Goal: Information Seeking & Learning: Learn about a topic

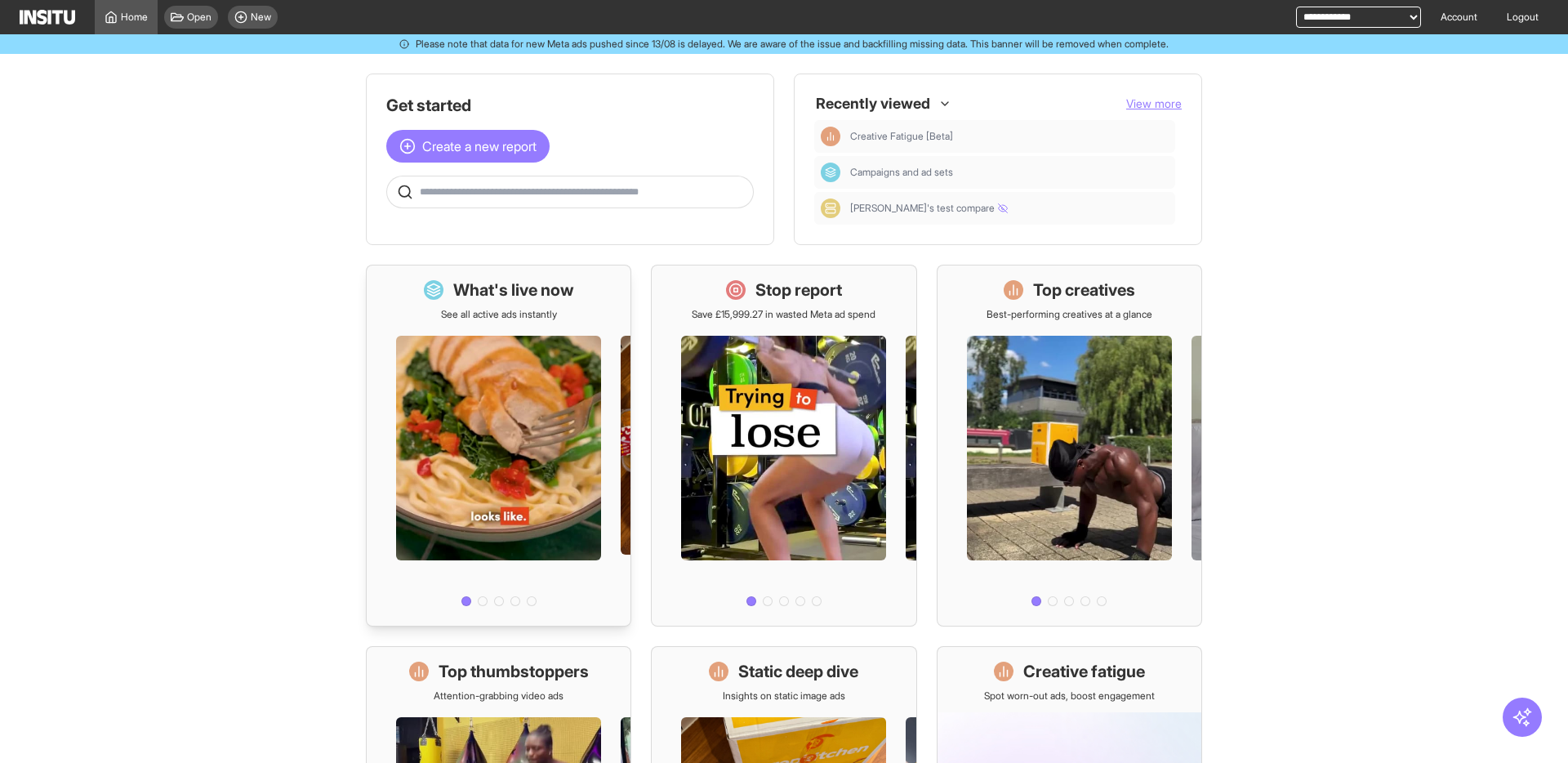
click at [530, 299] on h1 "What's live now" at bounding box center [513, 289] width 121 height 23
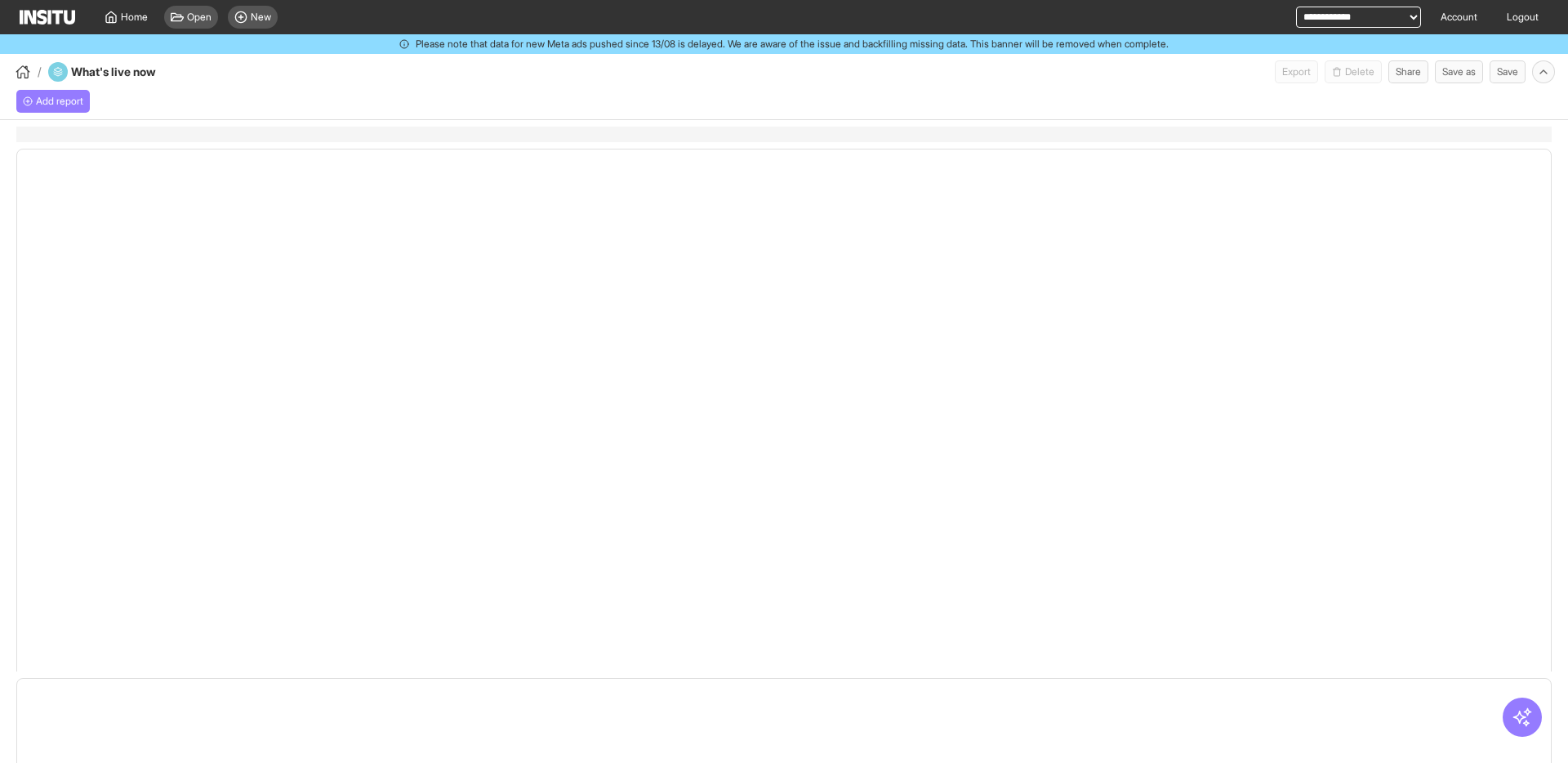
select select "**"
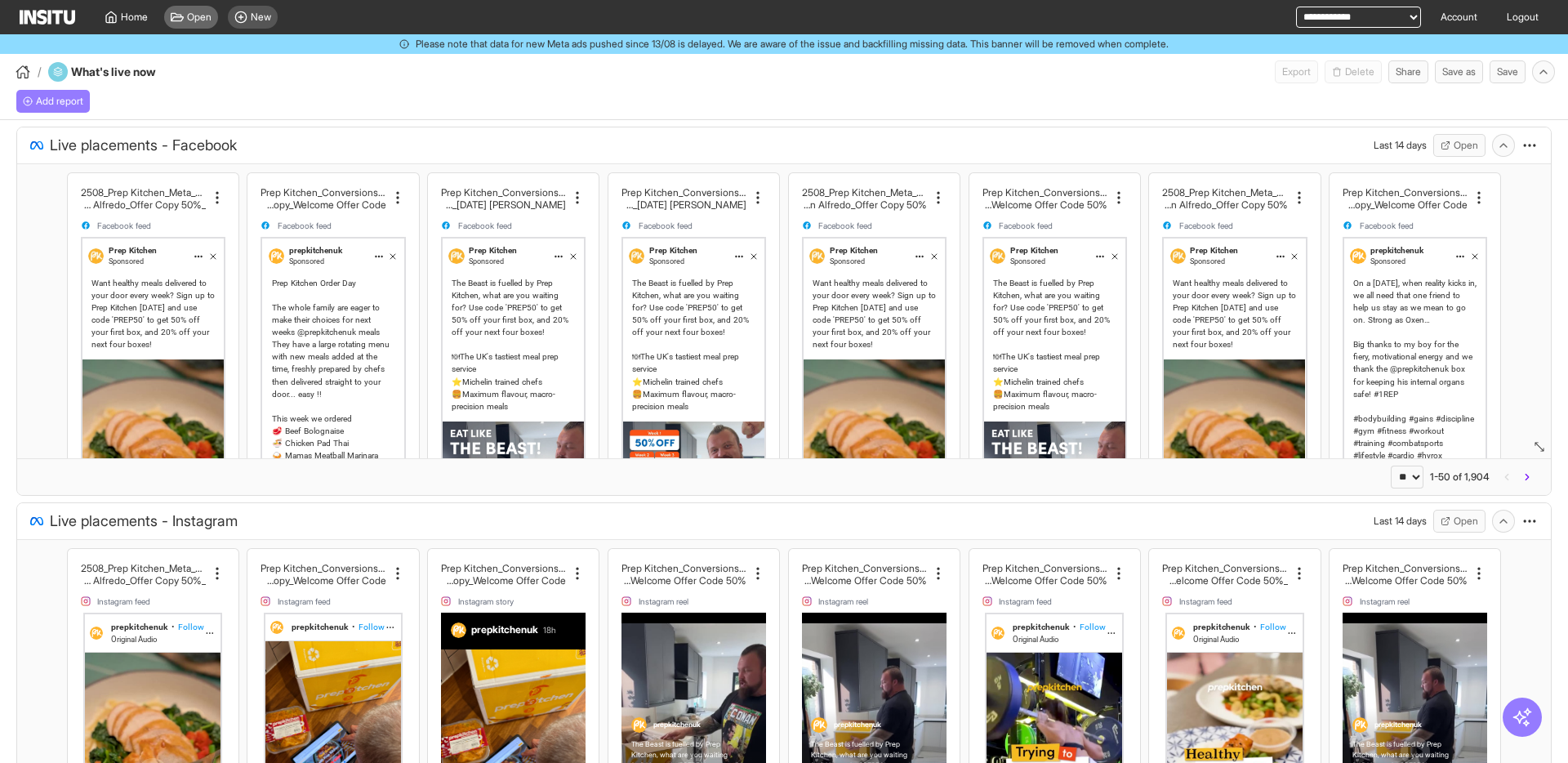
click at [202, 18] on span "Open" at bounding box center [199, 17] width 25 height 13
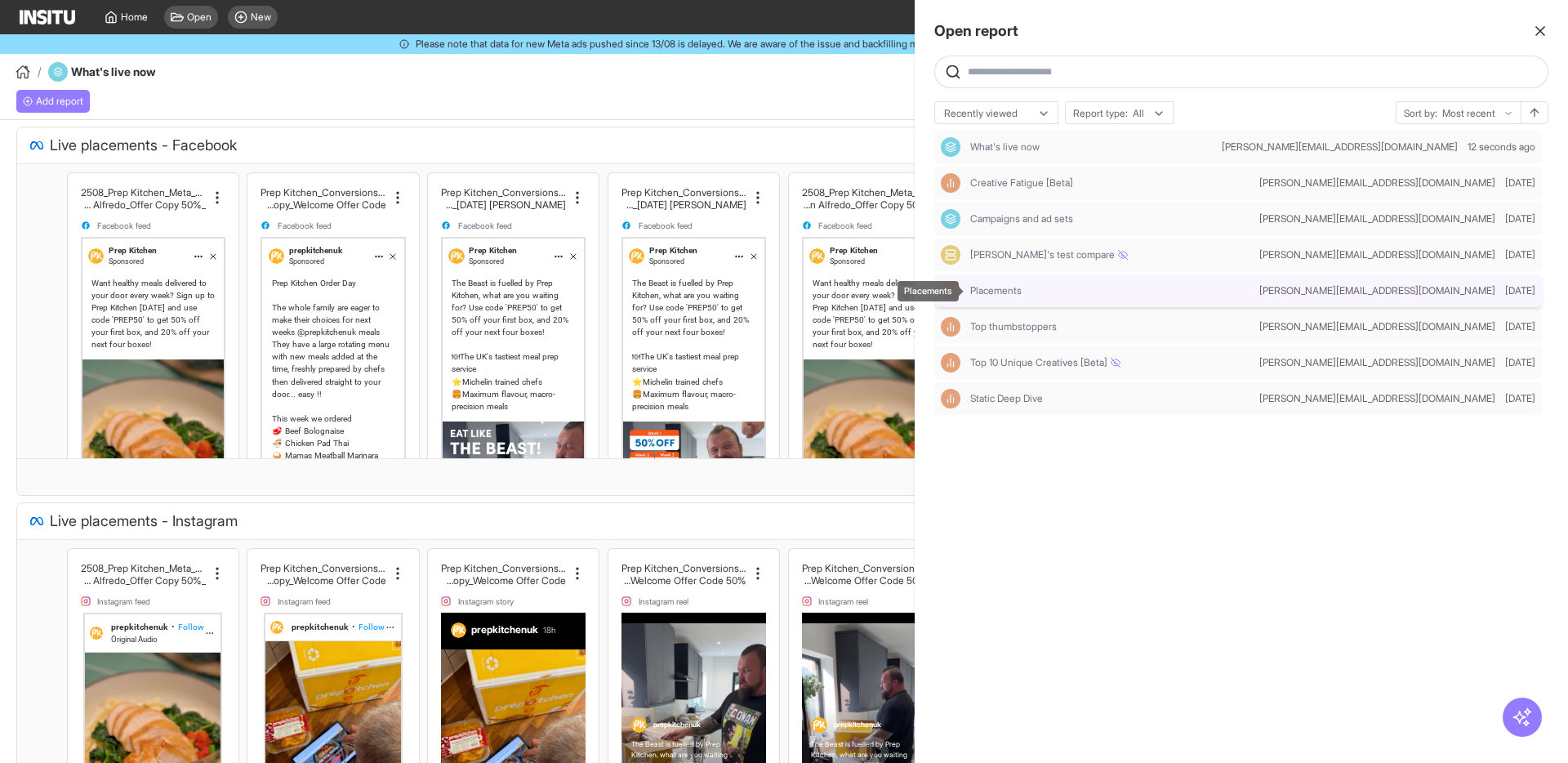
click at [1109, 289] on div "Placements" at bounding box center [1111, 291] width 283 height 13
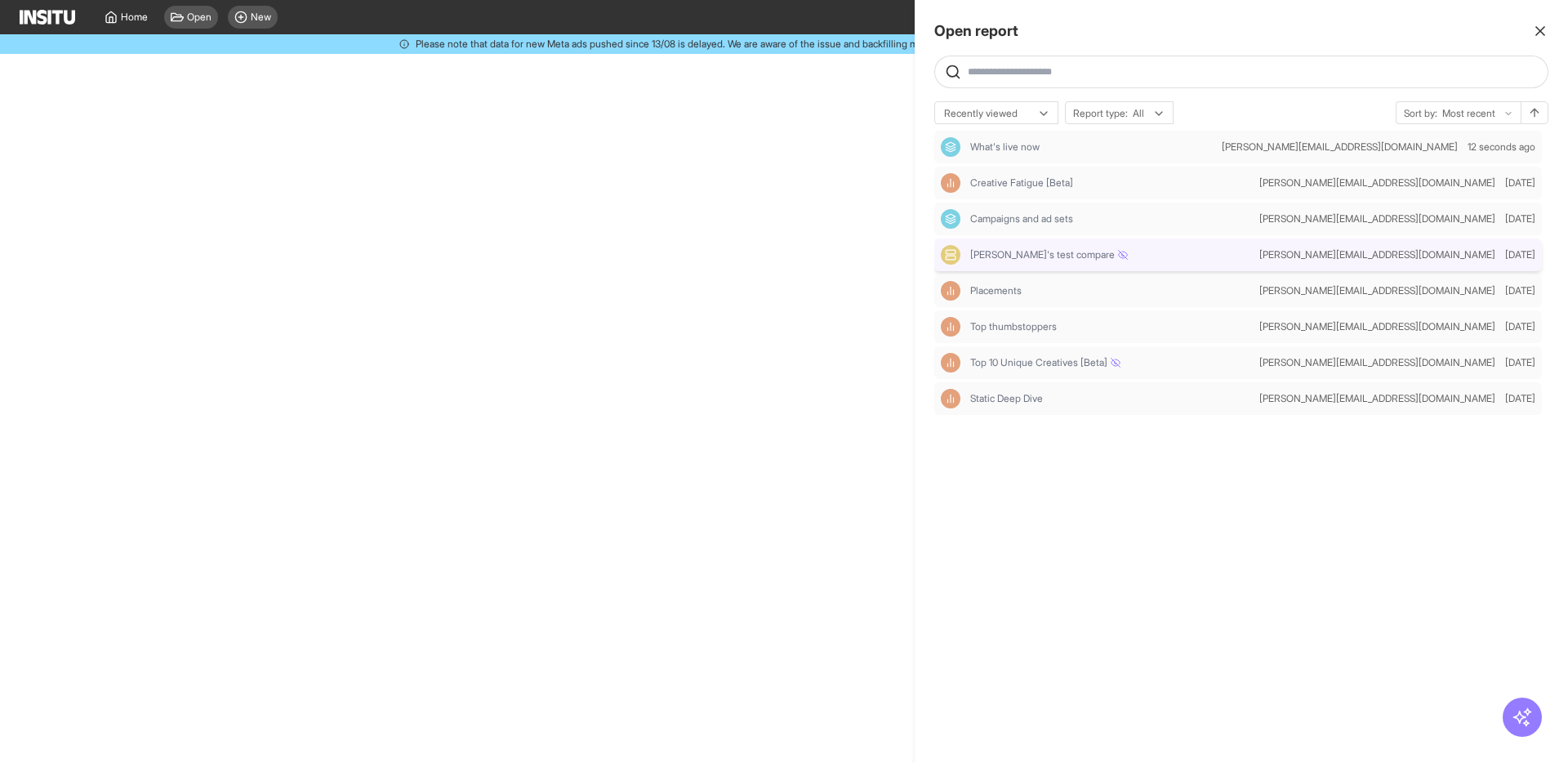
select select "**"
click at [1541, 28] on icon "button" at bounding box center [1541, 31] width 16 height 16
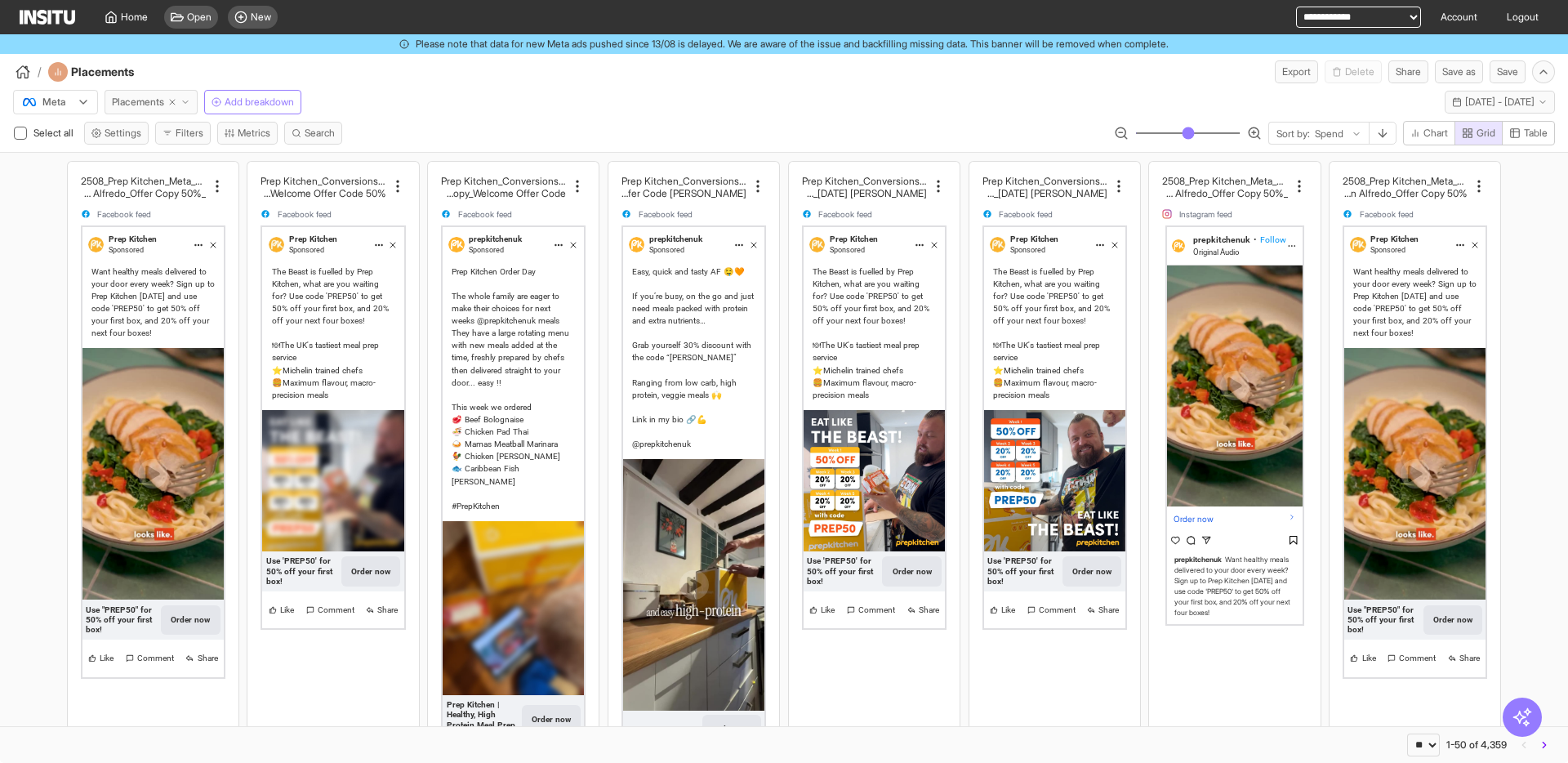
click at [176, 104] on icon "button" at bounding box center [172, 102] width 10 height 10
select select "**"
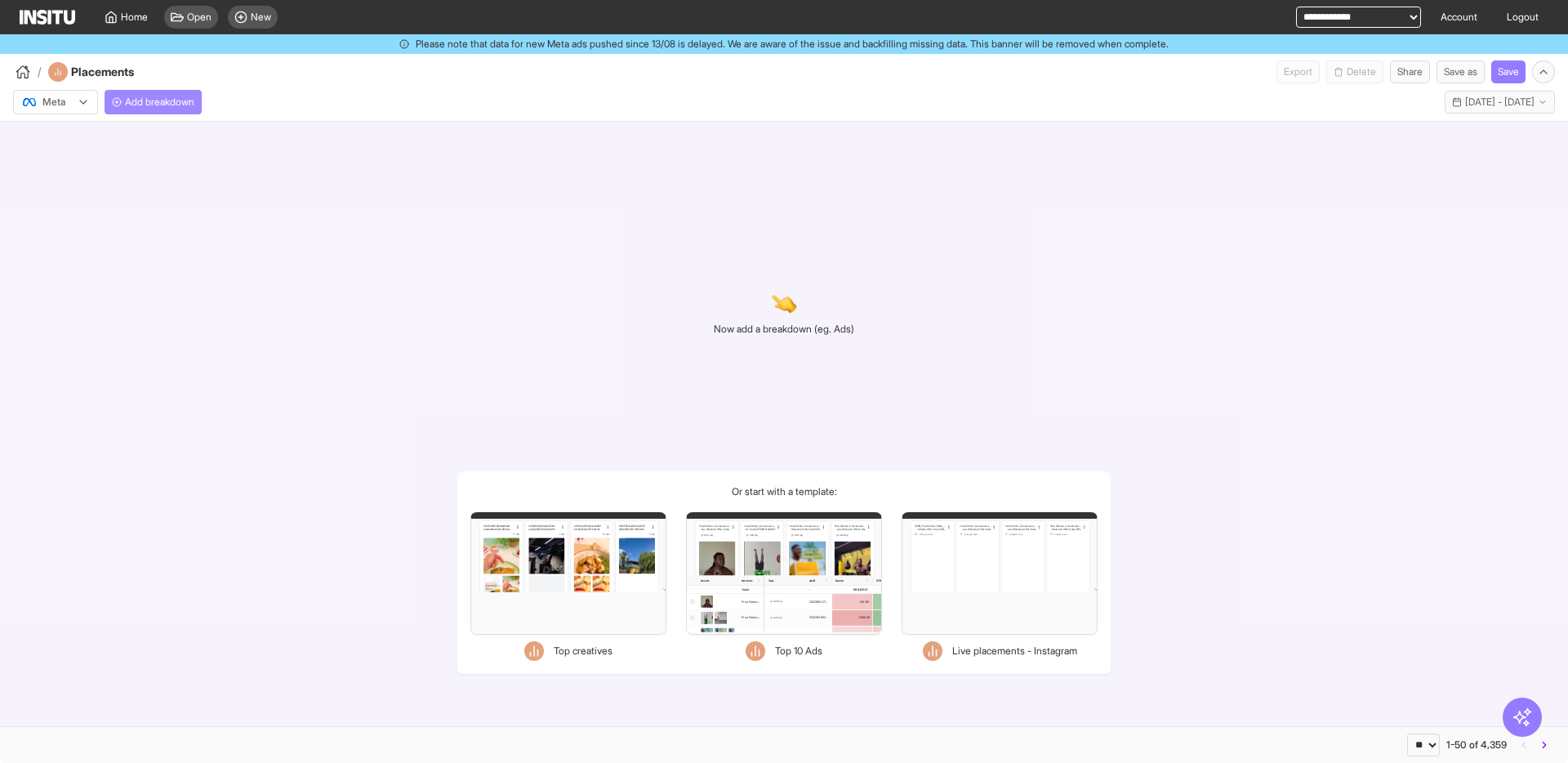
click at [180, 102] on span "Add breakdown" at bounding box center [159, 102] width 69 height 13
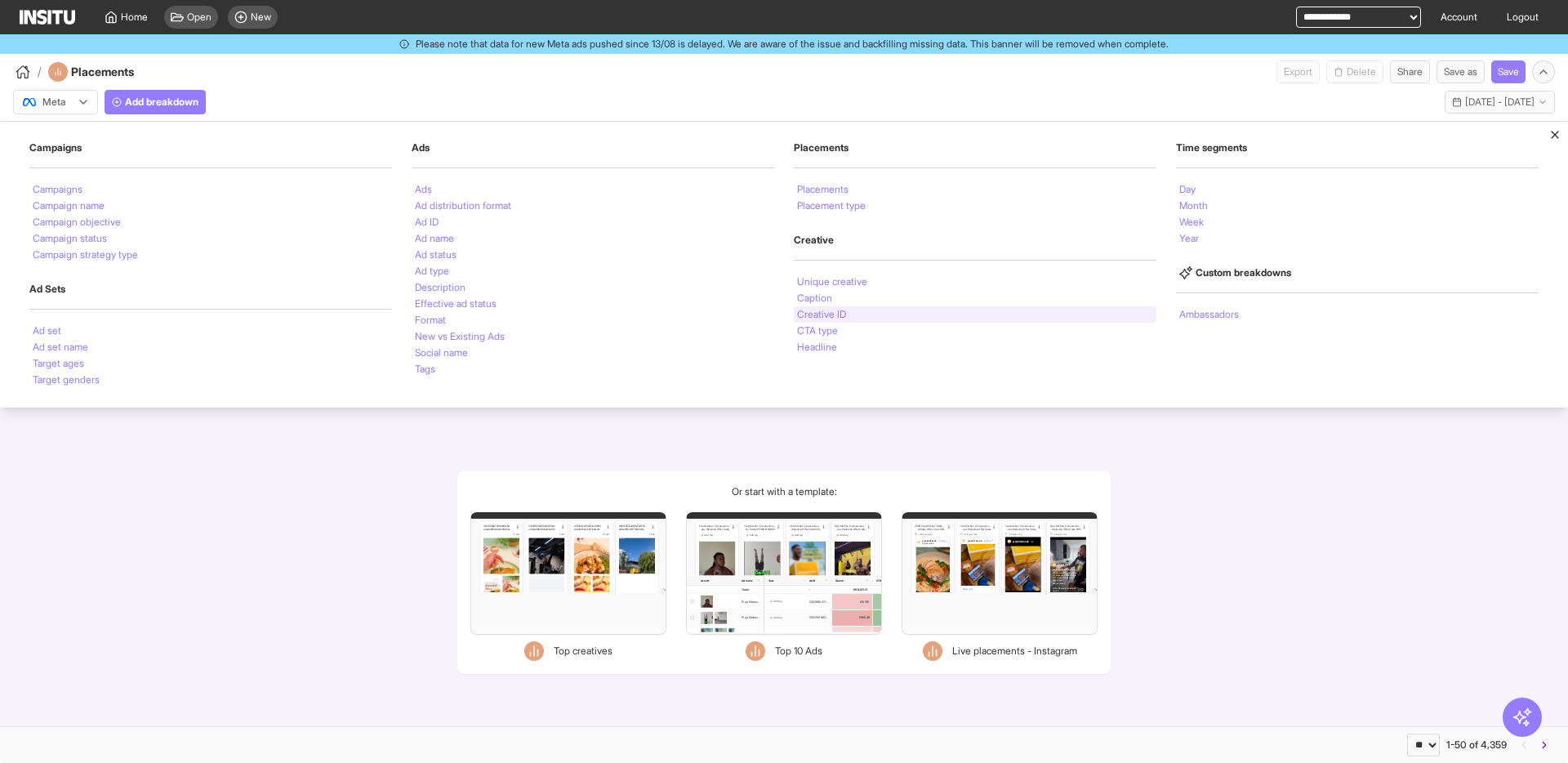
click at [857, 316] on div "Creative ID" at bounding box center [975, 315] width 363 height 16
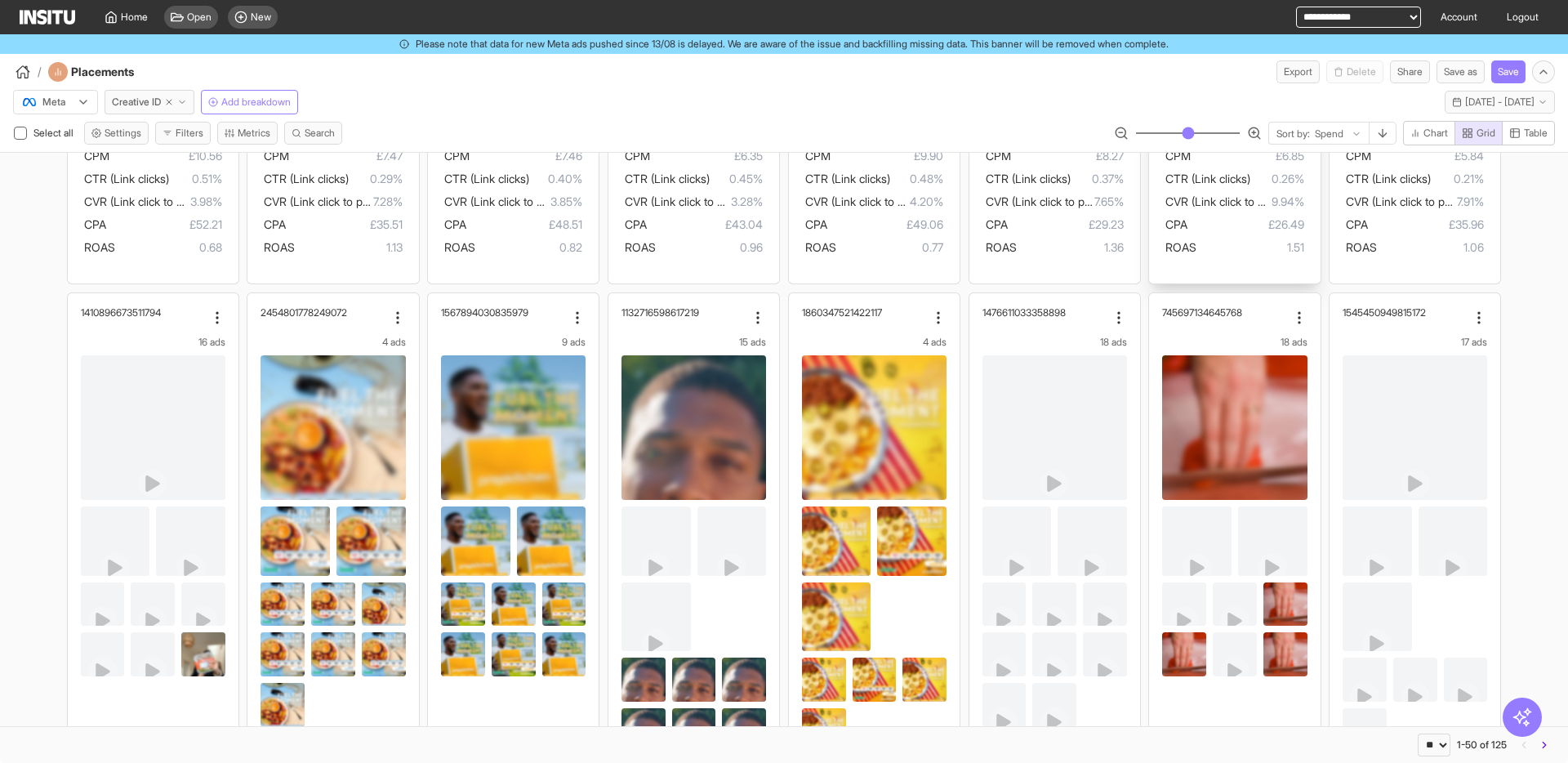
scroll to position [588, 0]
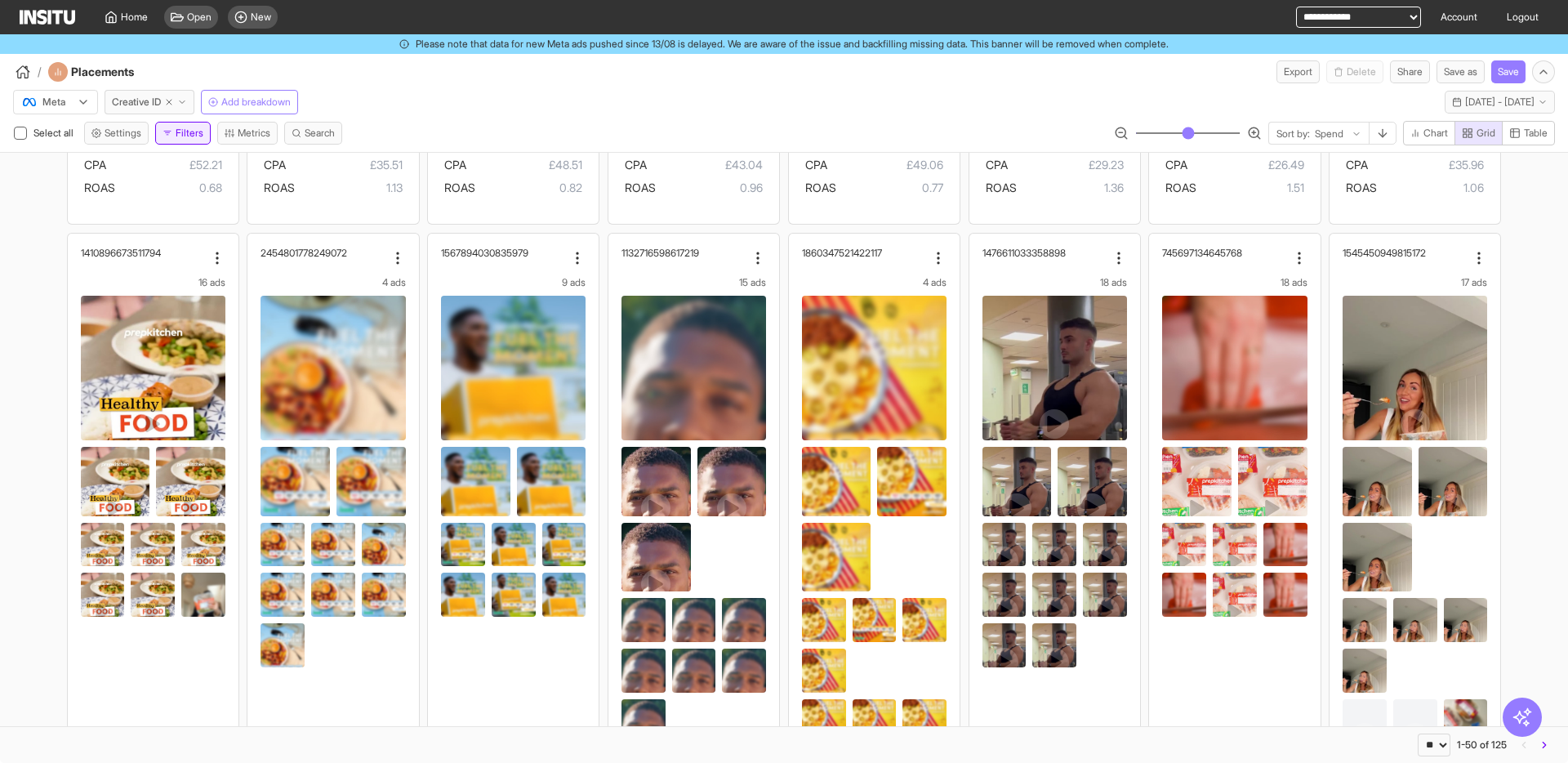
click at [182, 135] on button "Filters" at bounding box center [183, 133] width 55 height 23
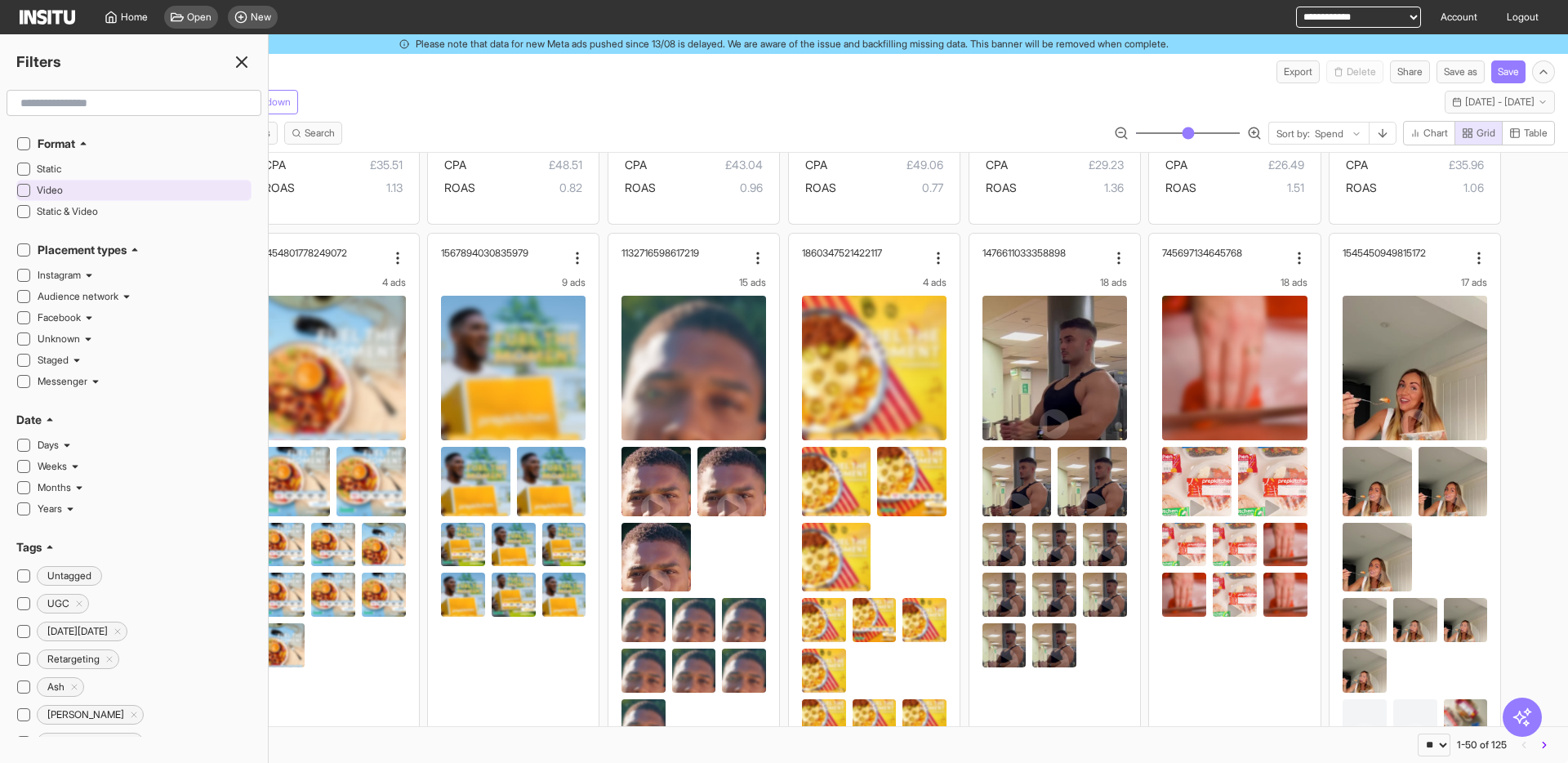
click at [48, 190] on span "Video" at bounding box center [142, 190] width 211 height 13
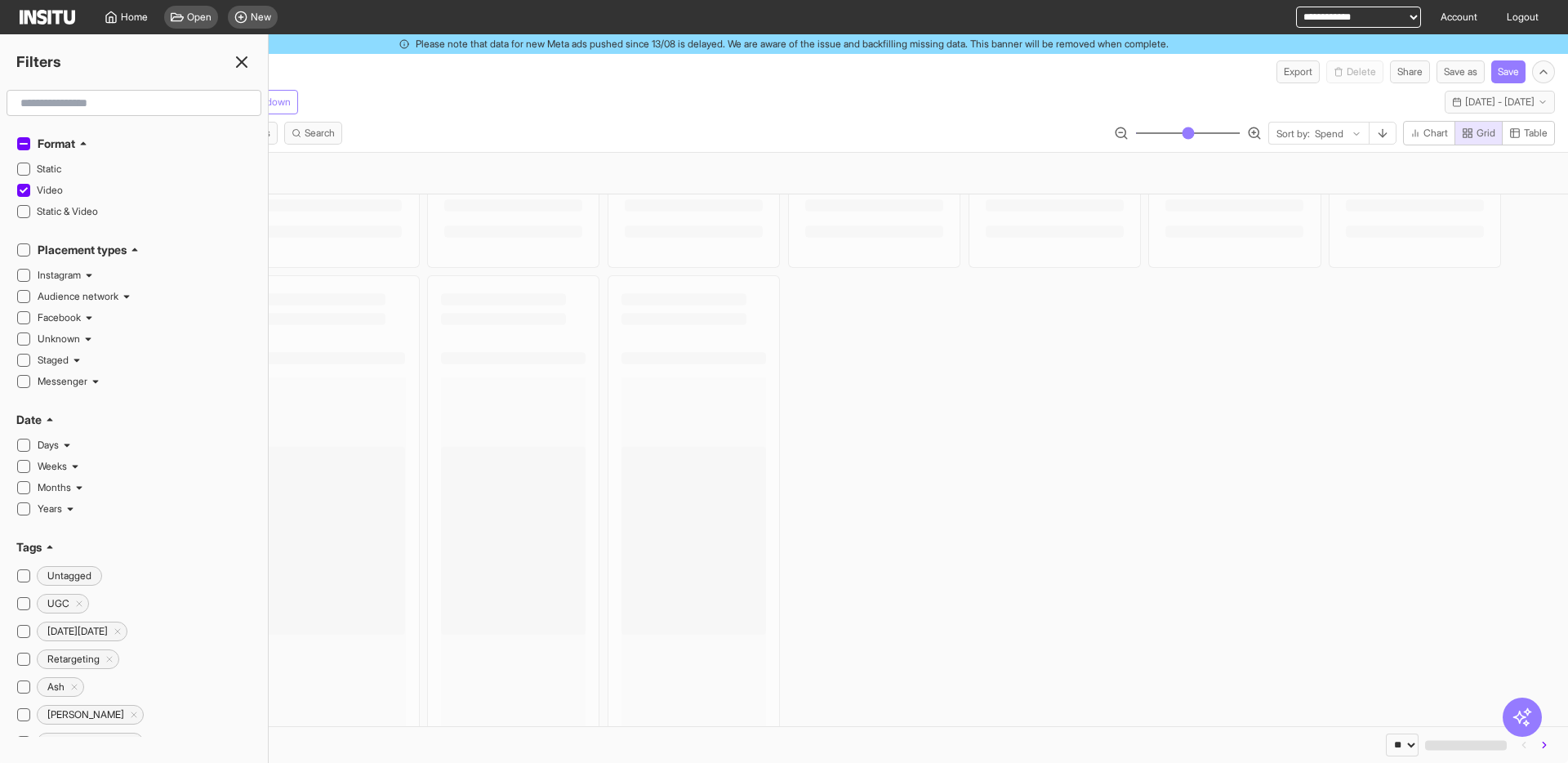
click at [498, 105] on div "Meta Creative ID Add breakdown [DATE] - [DATE] [DATE] - [DATE]" at bounding box center [784, 99] width 1568 height 31
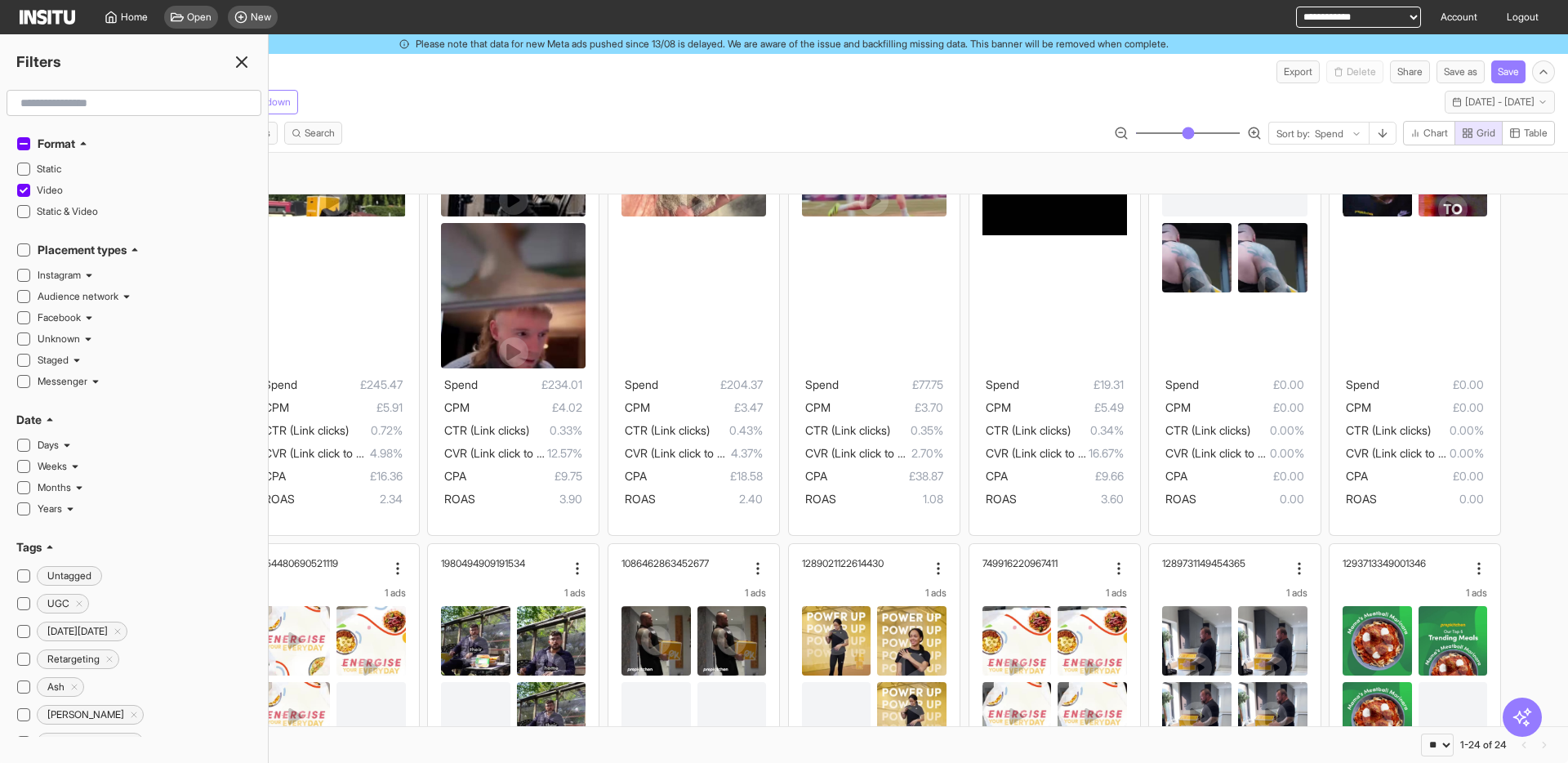
scroll to position [624, 0]
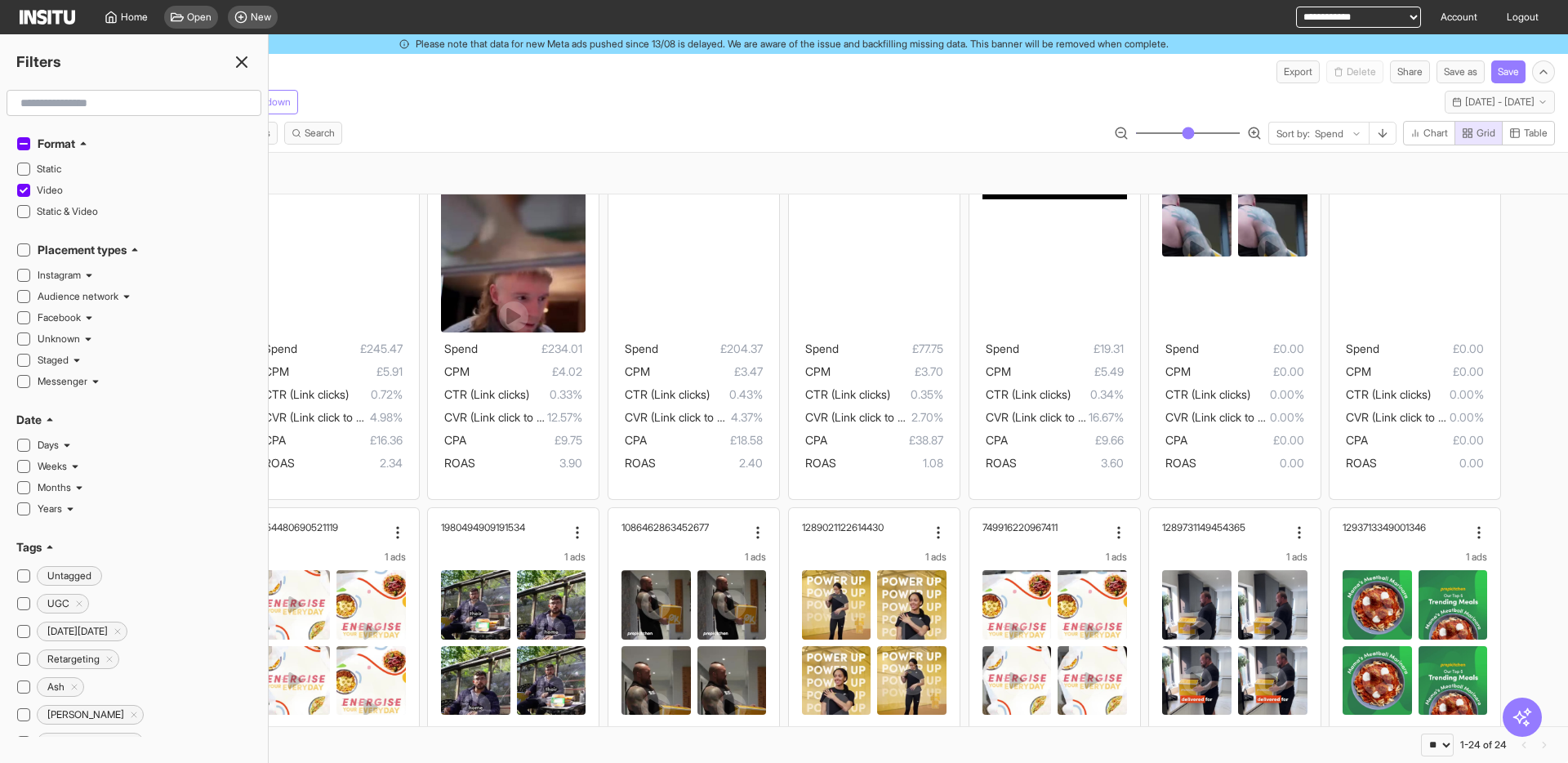
click at [236, 65] on icon at bounding box center [242, 62] width 20 height 20
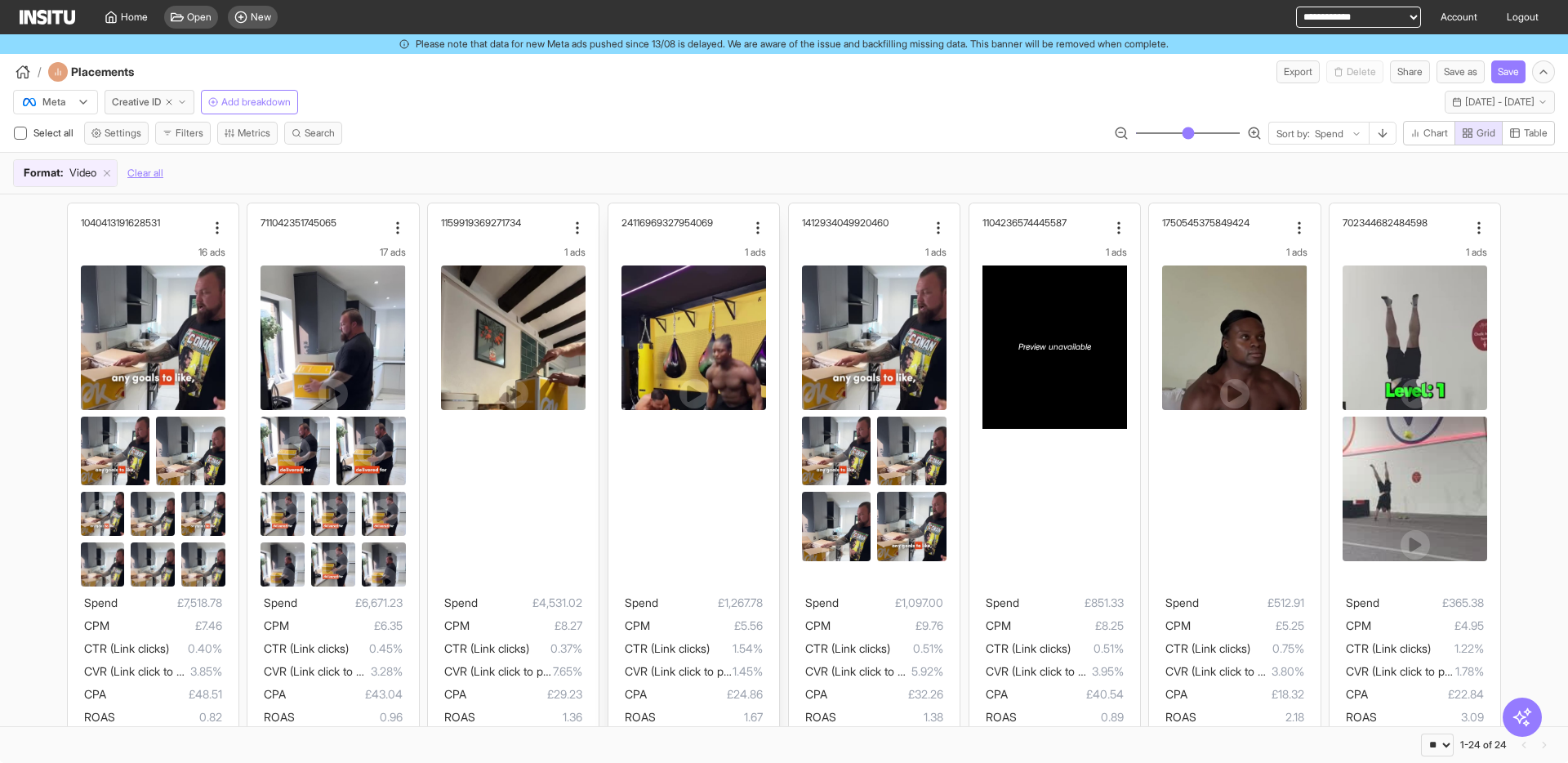
scroll to position [0, 0]
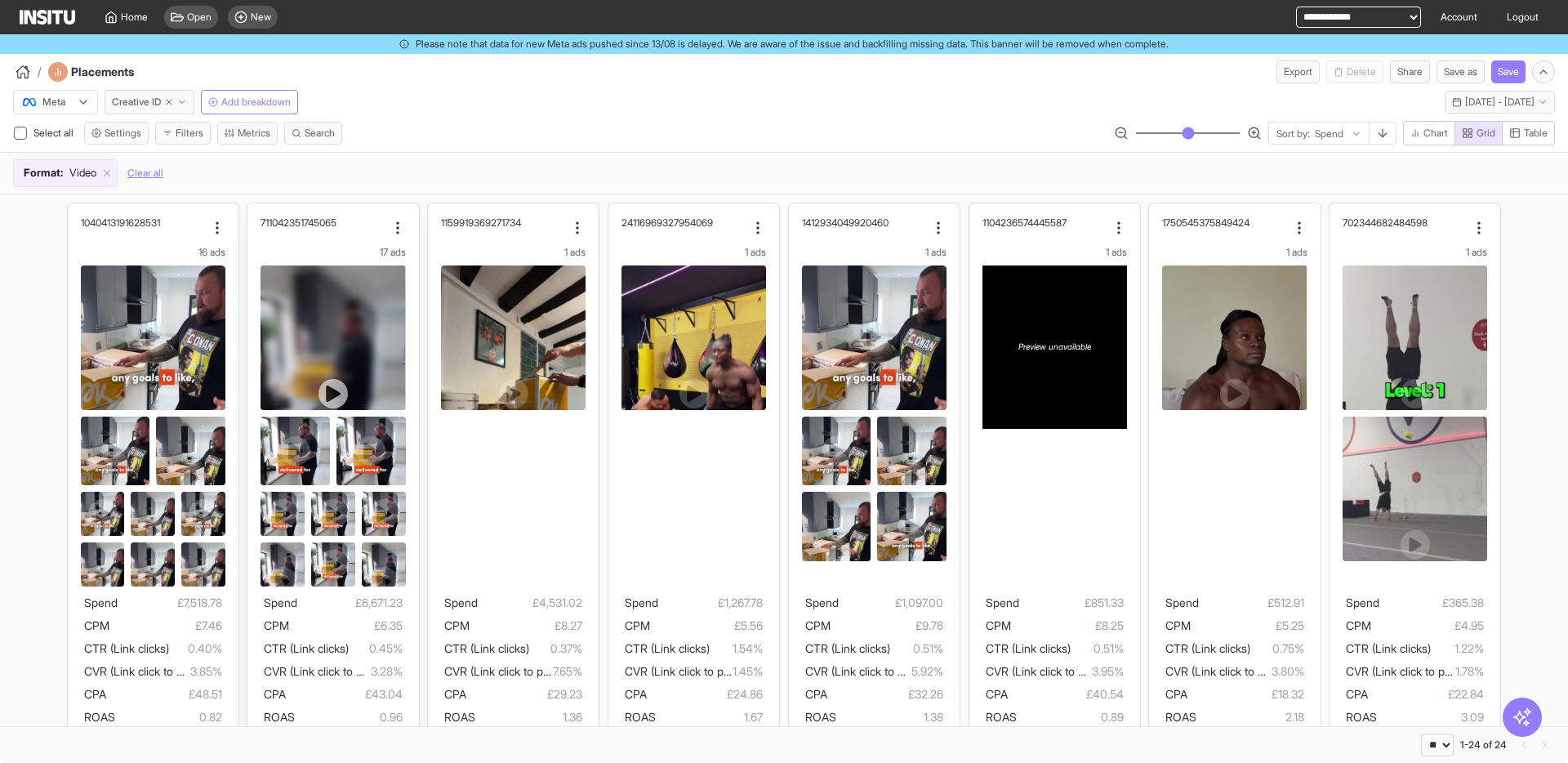
click at [342, 320] on div at bounding box center [333, 394] width 145 height 257
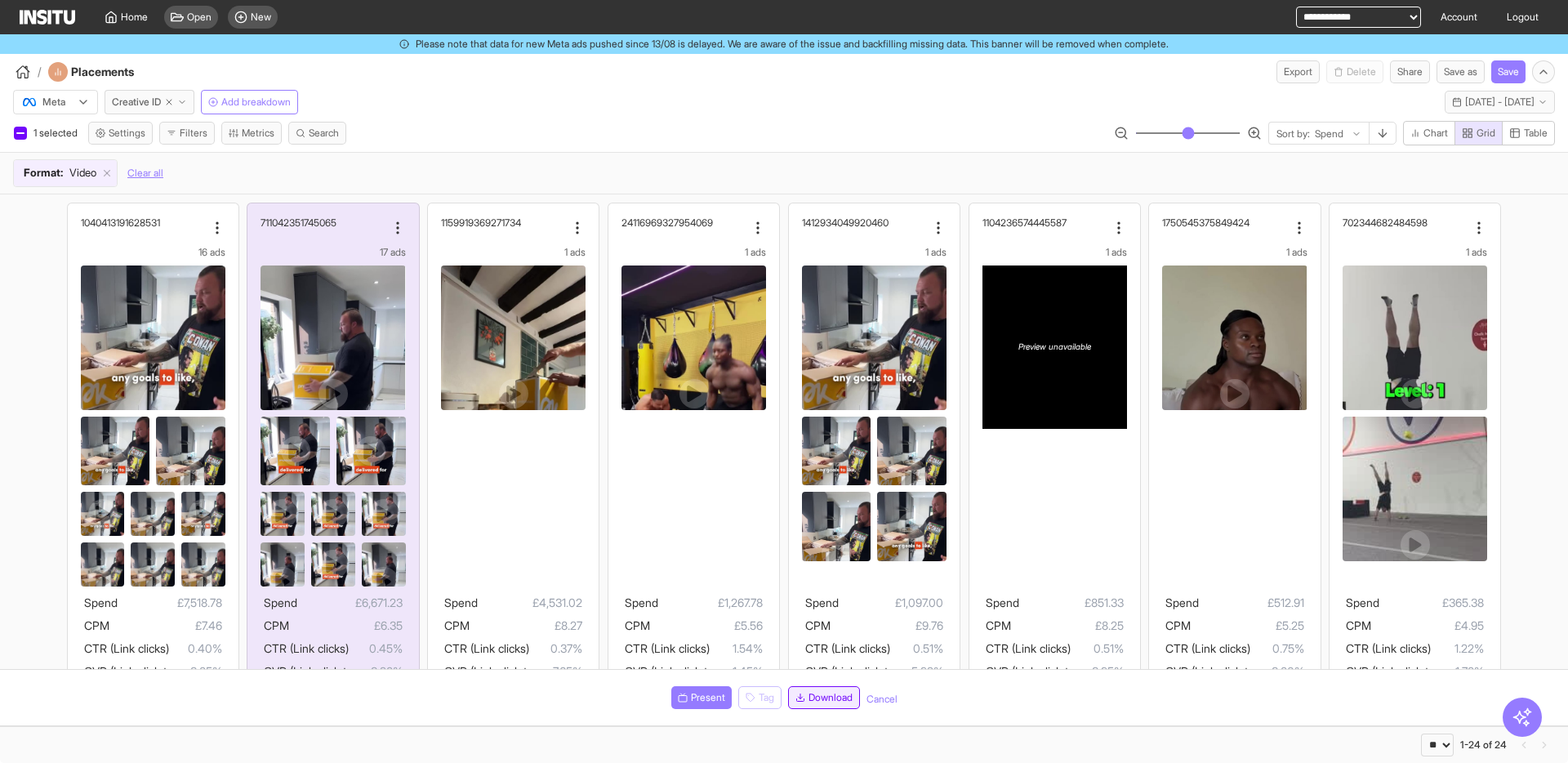
click at [822, 697] on span "Download" at bounding box center [830, 698] width 44 height 13
click at [198, 19] on span "Open" at bounding box center [199, 17] width 25 height 13
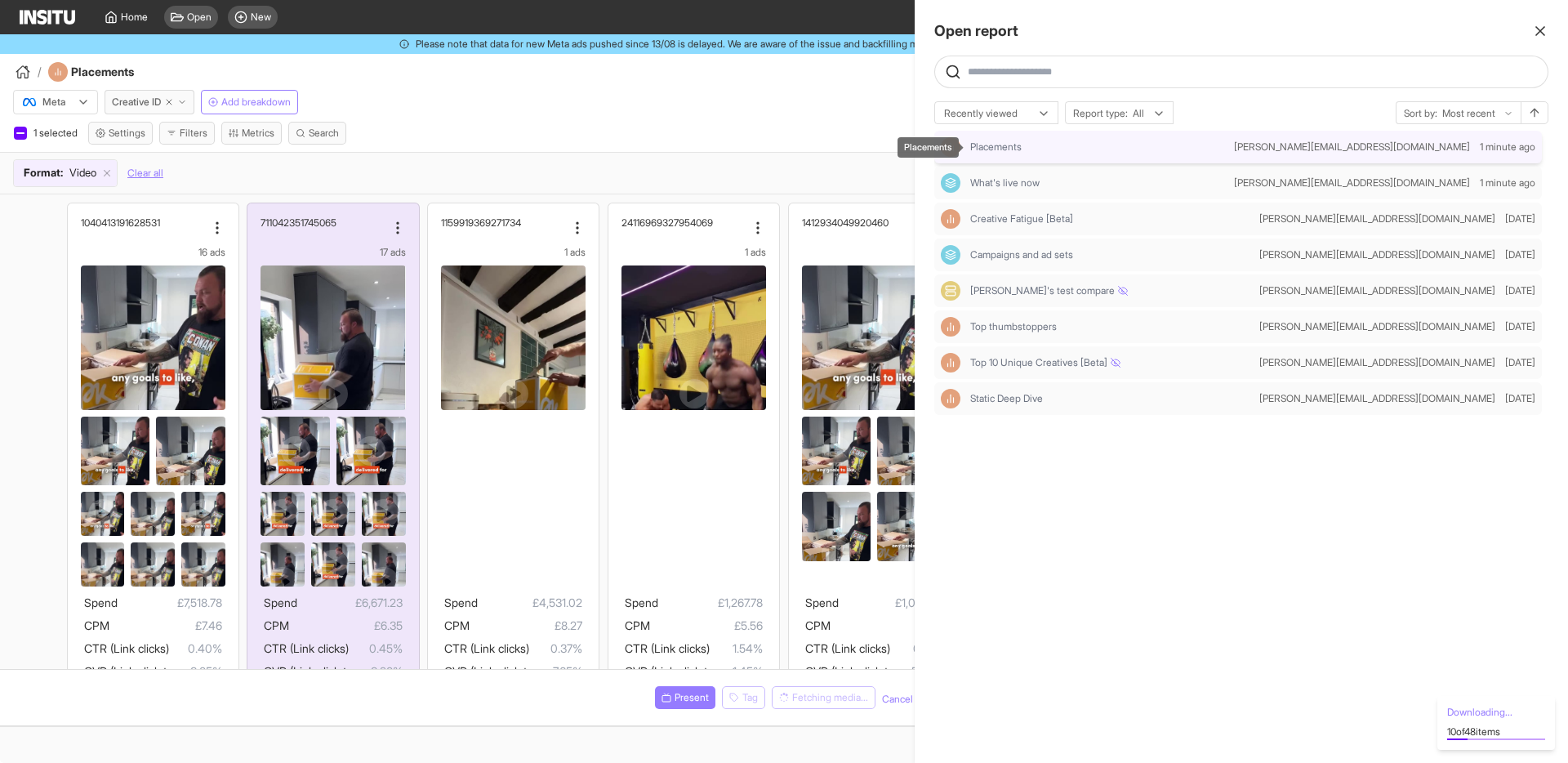
click at [991, 148] on span "Placements" at bounding box center [996, 146] width 52 height 13
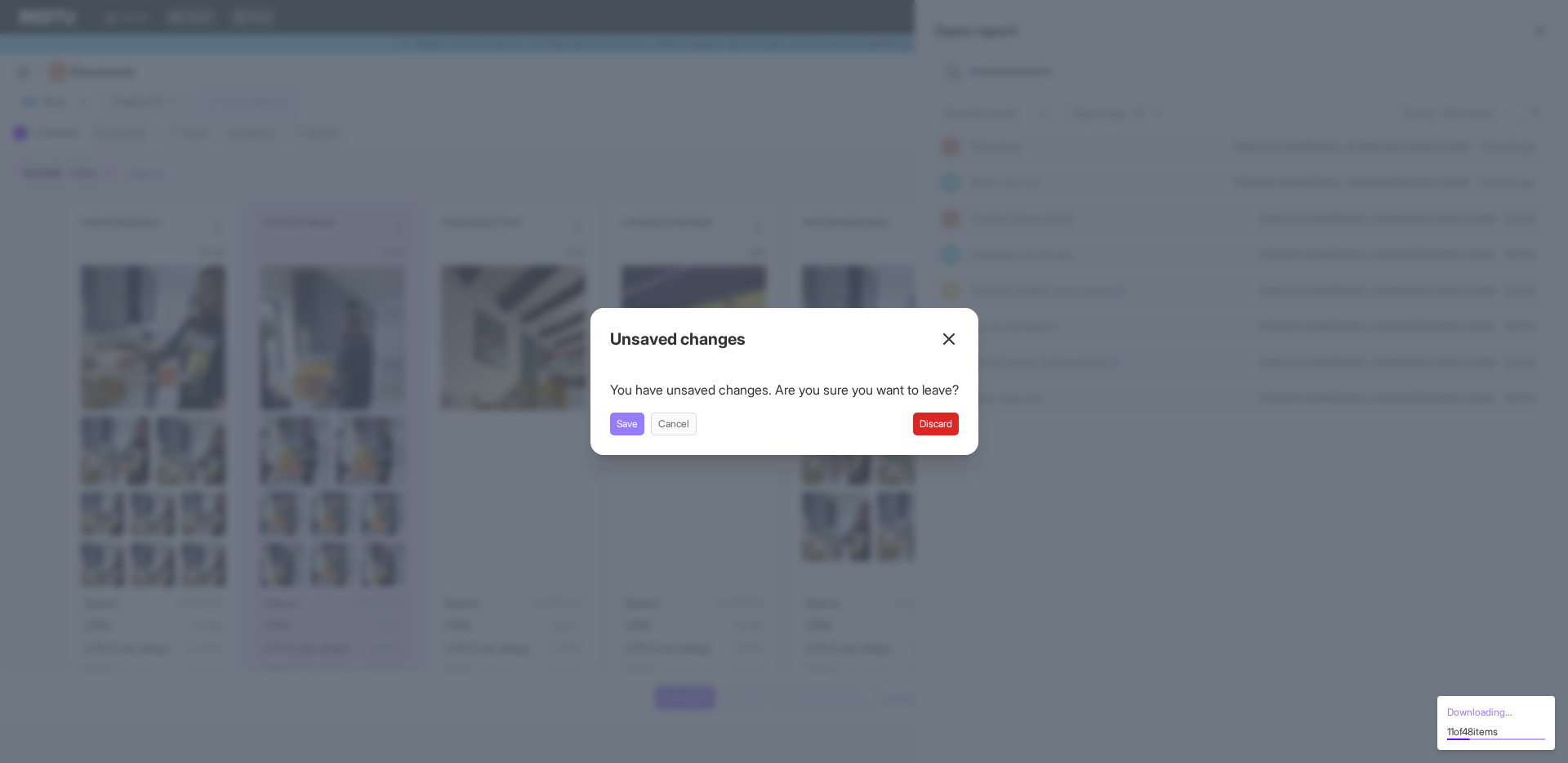
click at [952, 428] on button "Discard" at bounding box center [936, 424] width 45 height 23
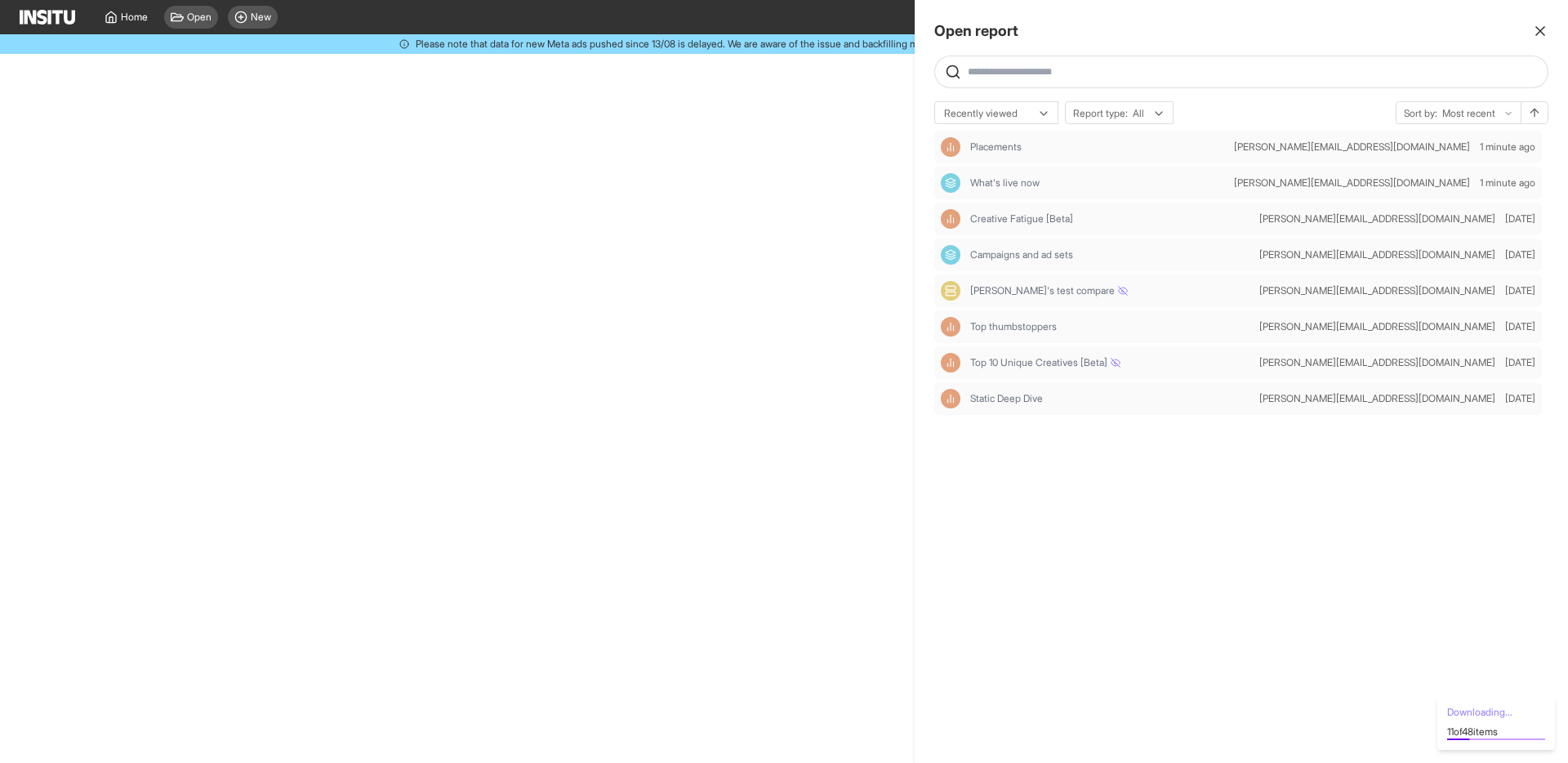
select select "**"
click at [1536, 28] on icon "button" at bounding box center [1541, 31] width 16 height 16
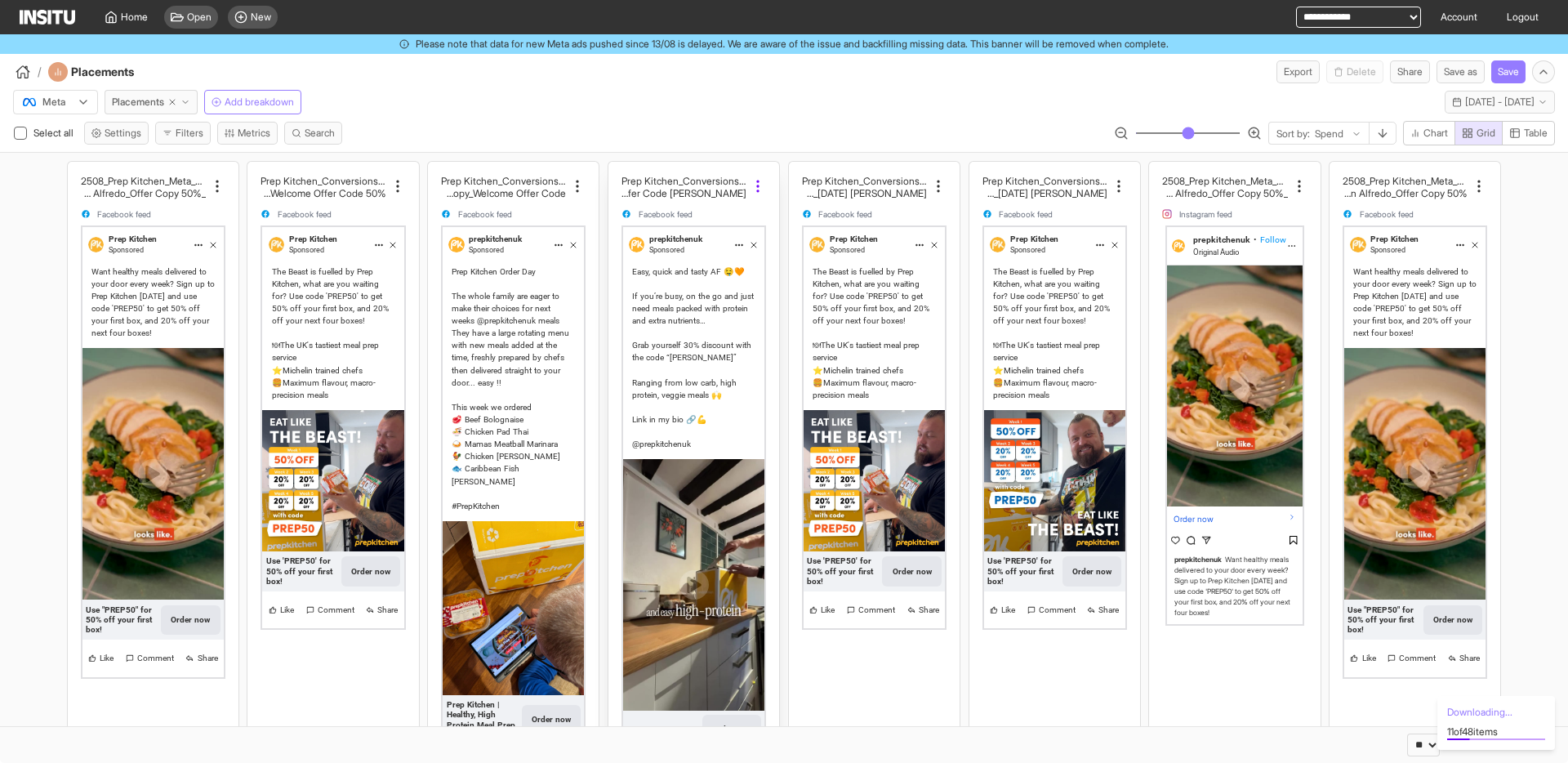
click at [759, 188] on icon at bounding box center [758, 186] width 16 height 16
click at [743, 130] on div "Select all Settings Filters Metrics Search Sort by: Spend Chart Grid Table" at bounding box center [784, 136] width 1568 height 31
click at [752, 189] on icon at bounding box center [758, 186] width 16 height 16
click at [806, 259] on span "Meta preview" at bounding box center [797, 260] width 69 height 16
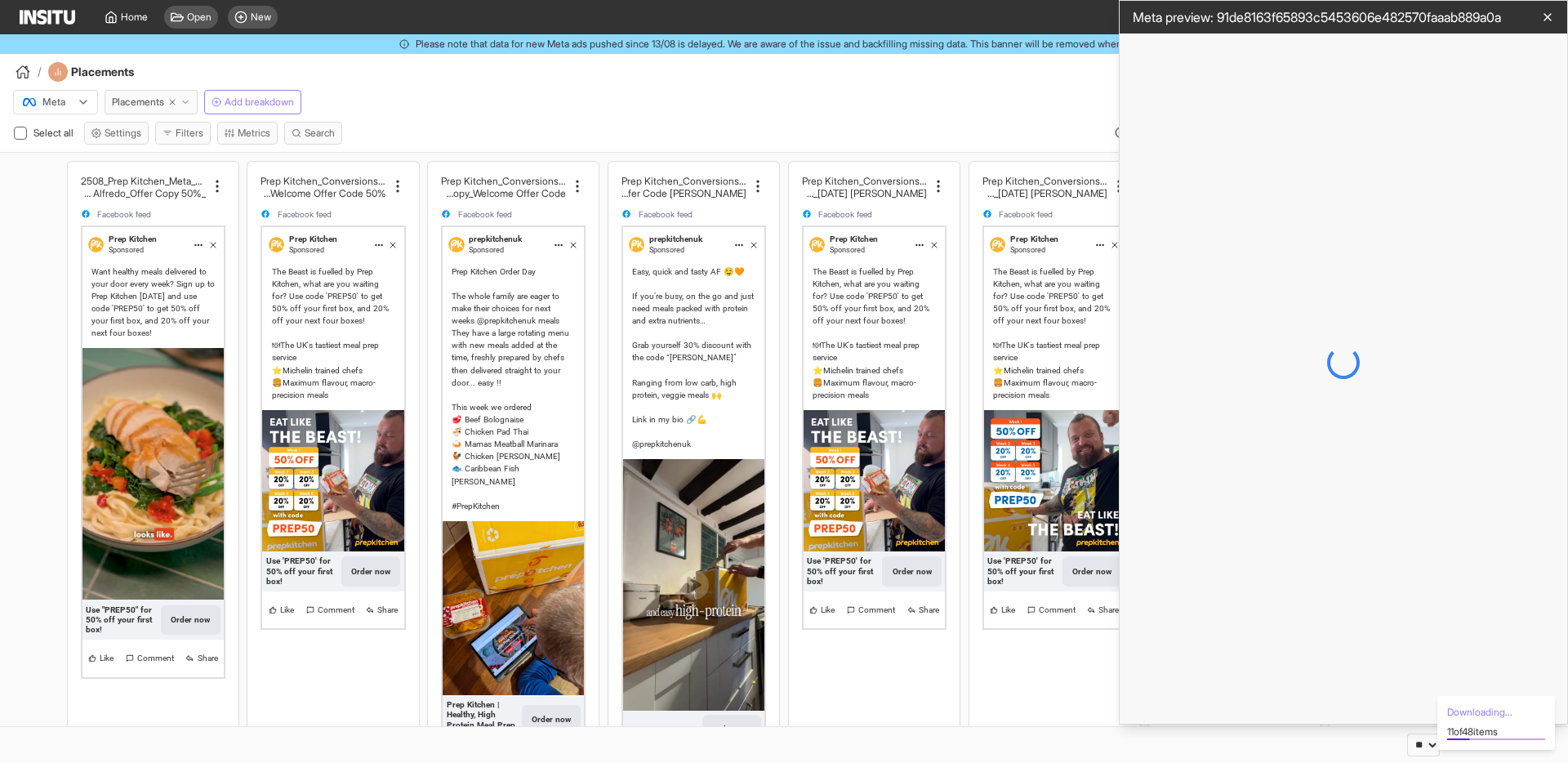
click at [1351, 597] on div at bounding box center [1343, 362] width 447 height 723
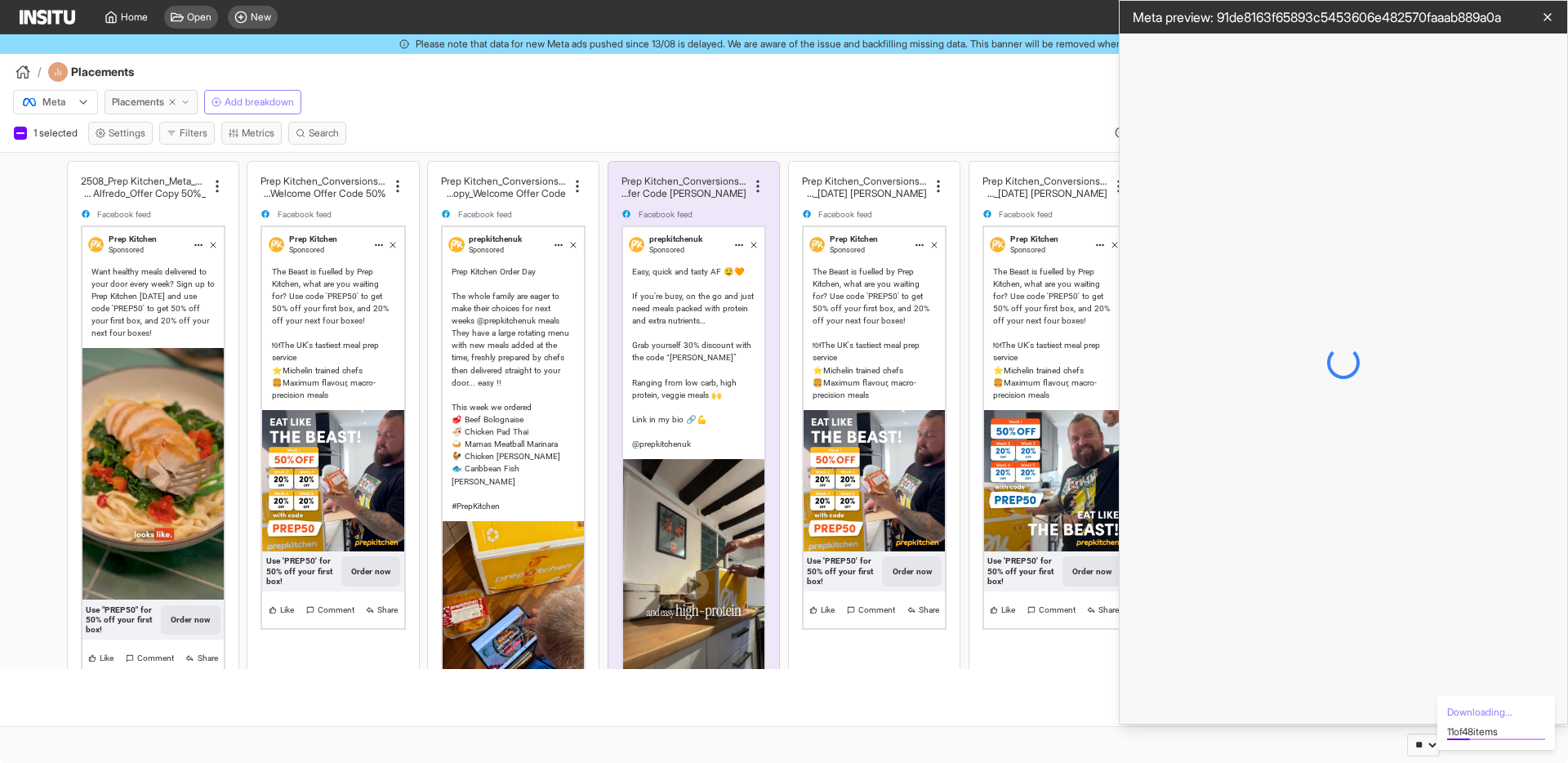
click at [1356, 598] on div at bounding box center [1343, 362] width 447 height 723
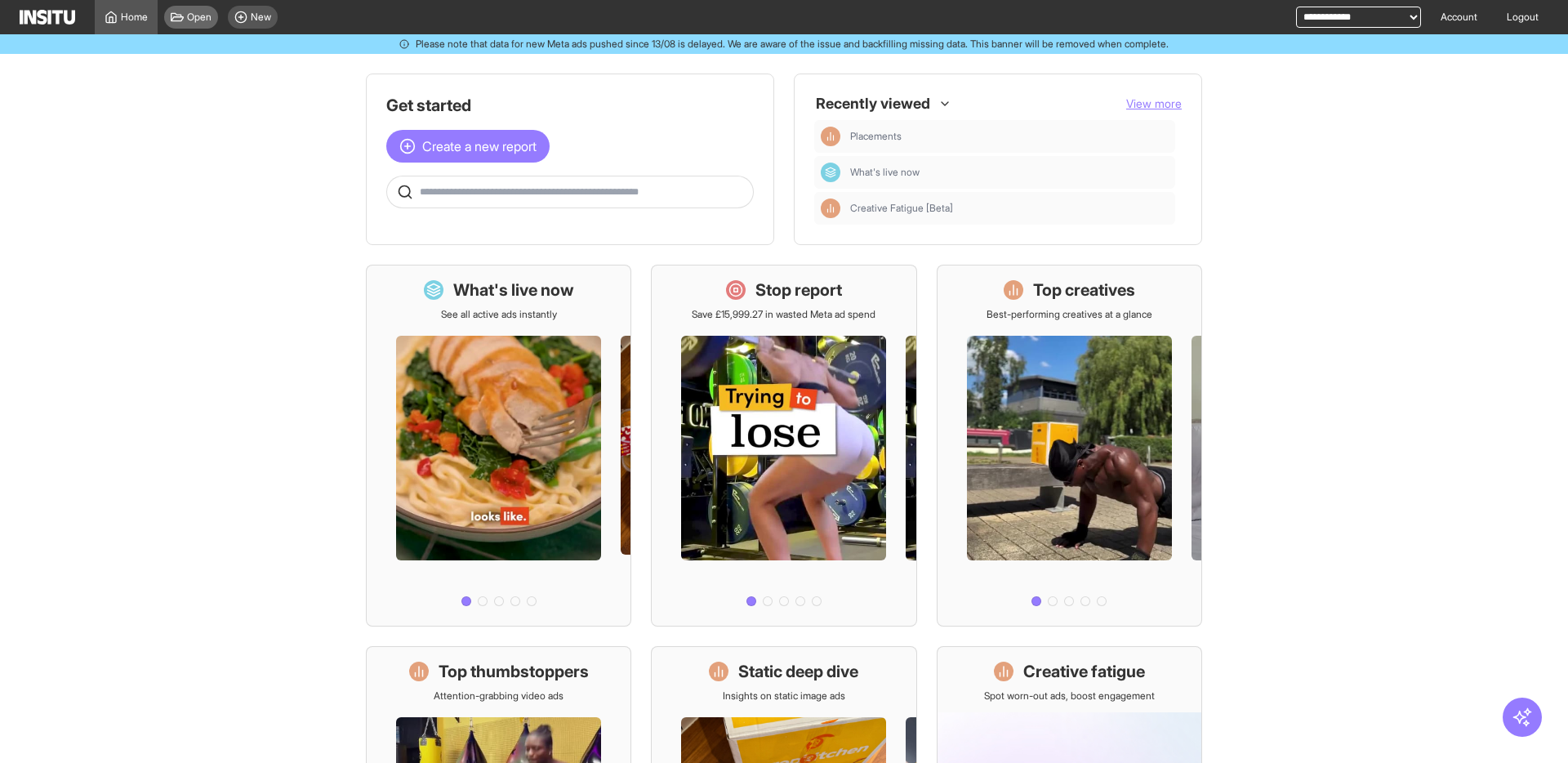
click at [206, 19] on span "Open" at bounding box center [199, 17] width 25 height 13
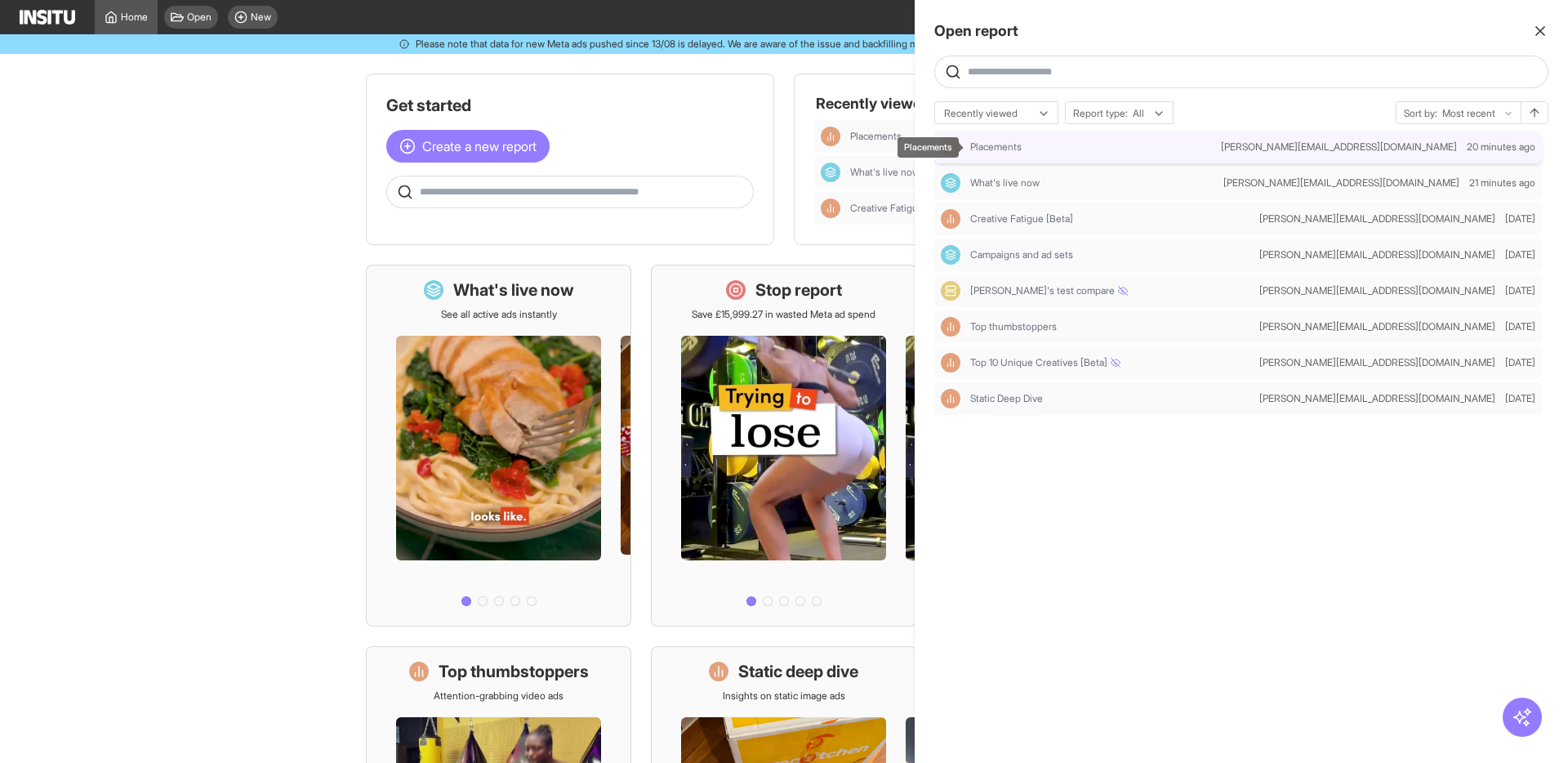
click at [1015, 149] on span "Placements" at bounding box center [996, 146] width 52 height 13
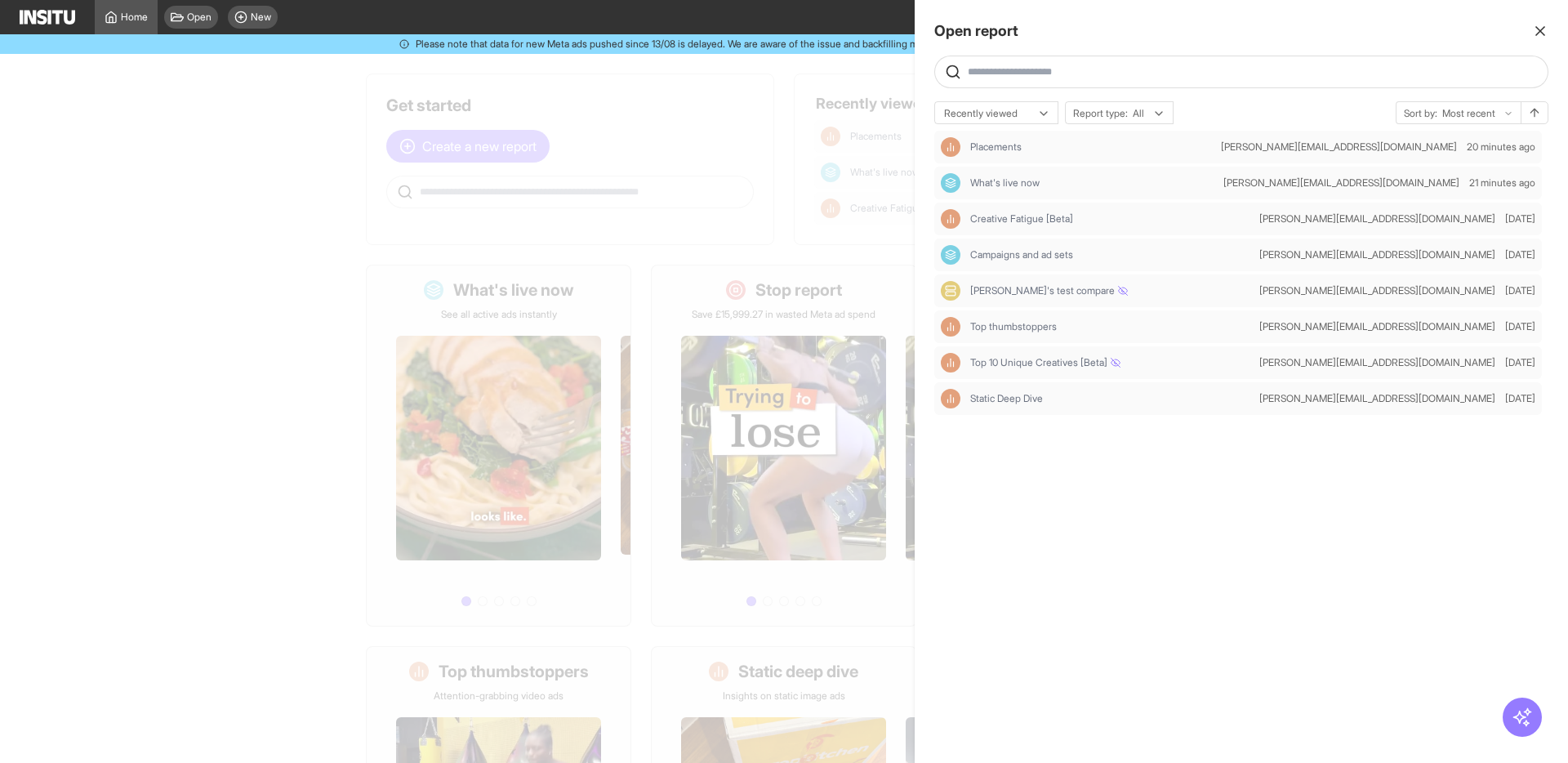
select select "**"
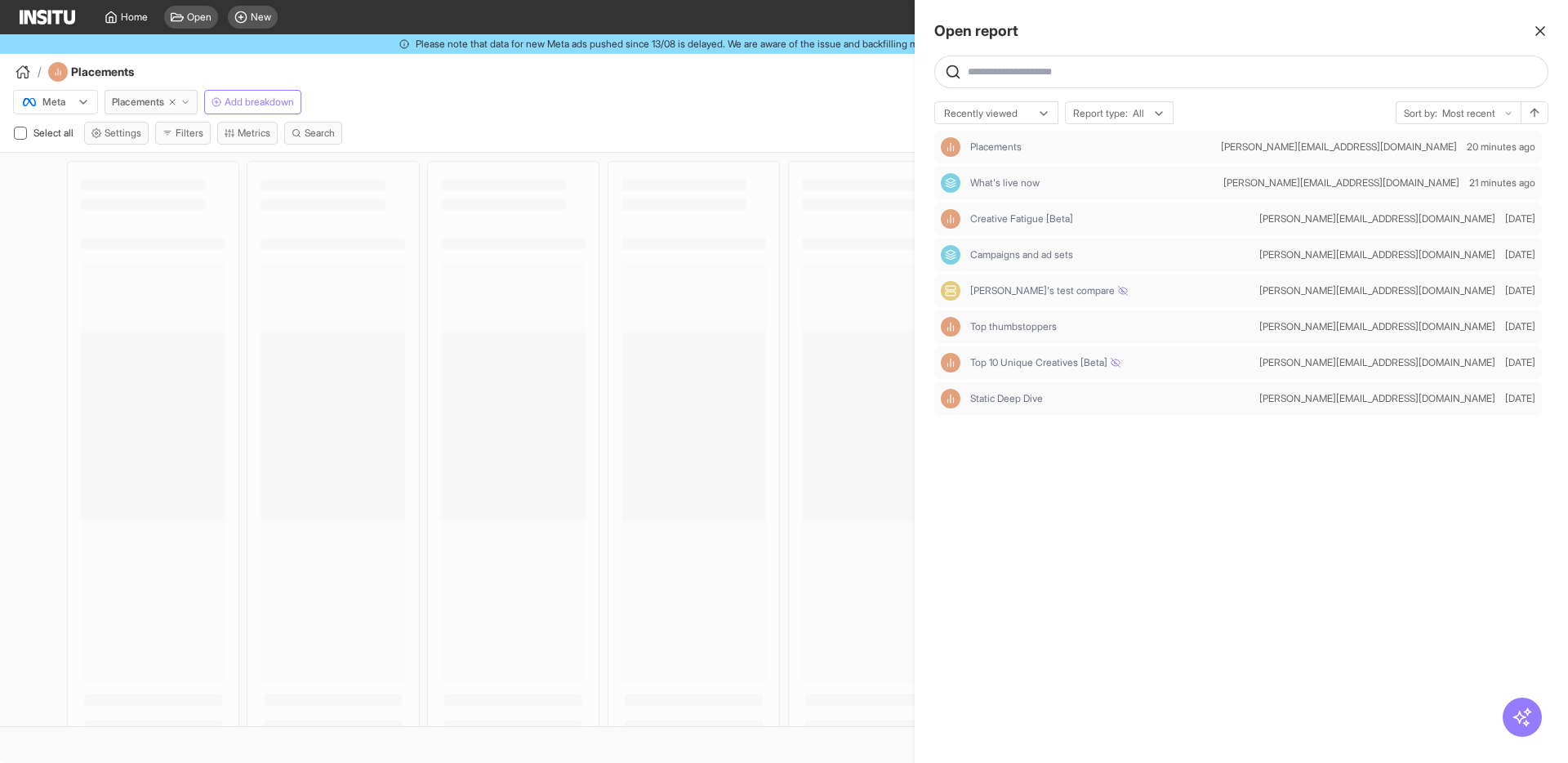
click at [1543, 30] on icon "button" at bounding box center [1541, 31] width 16 height 16
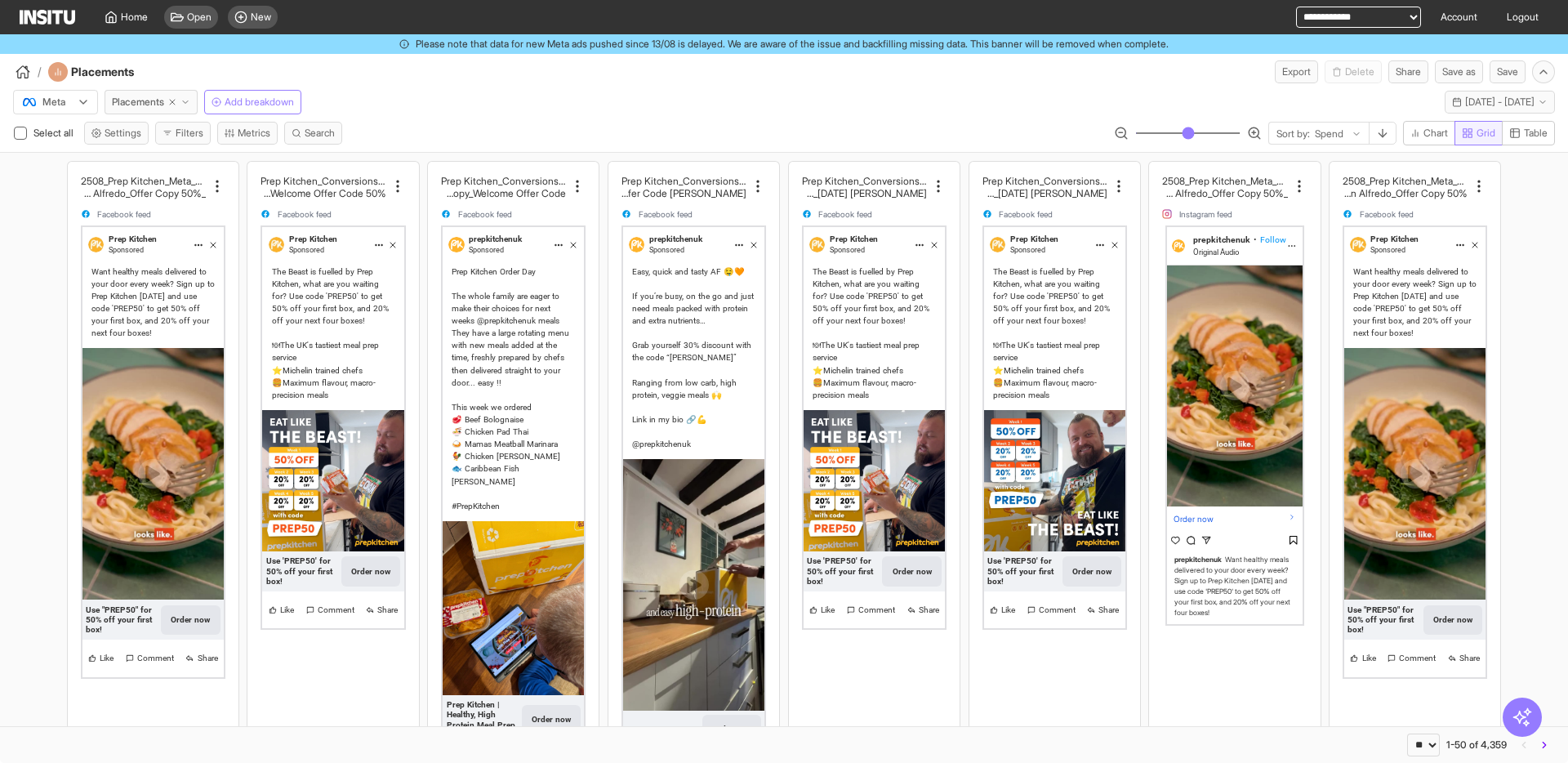
click at [1529, 136] on span "Table" at bounding box center [1536, 133] width 24 height 13
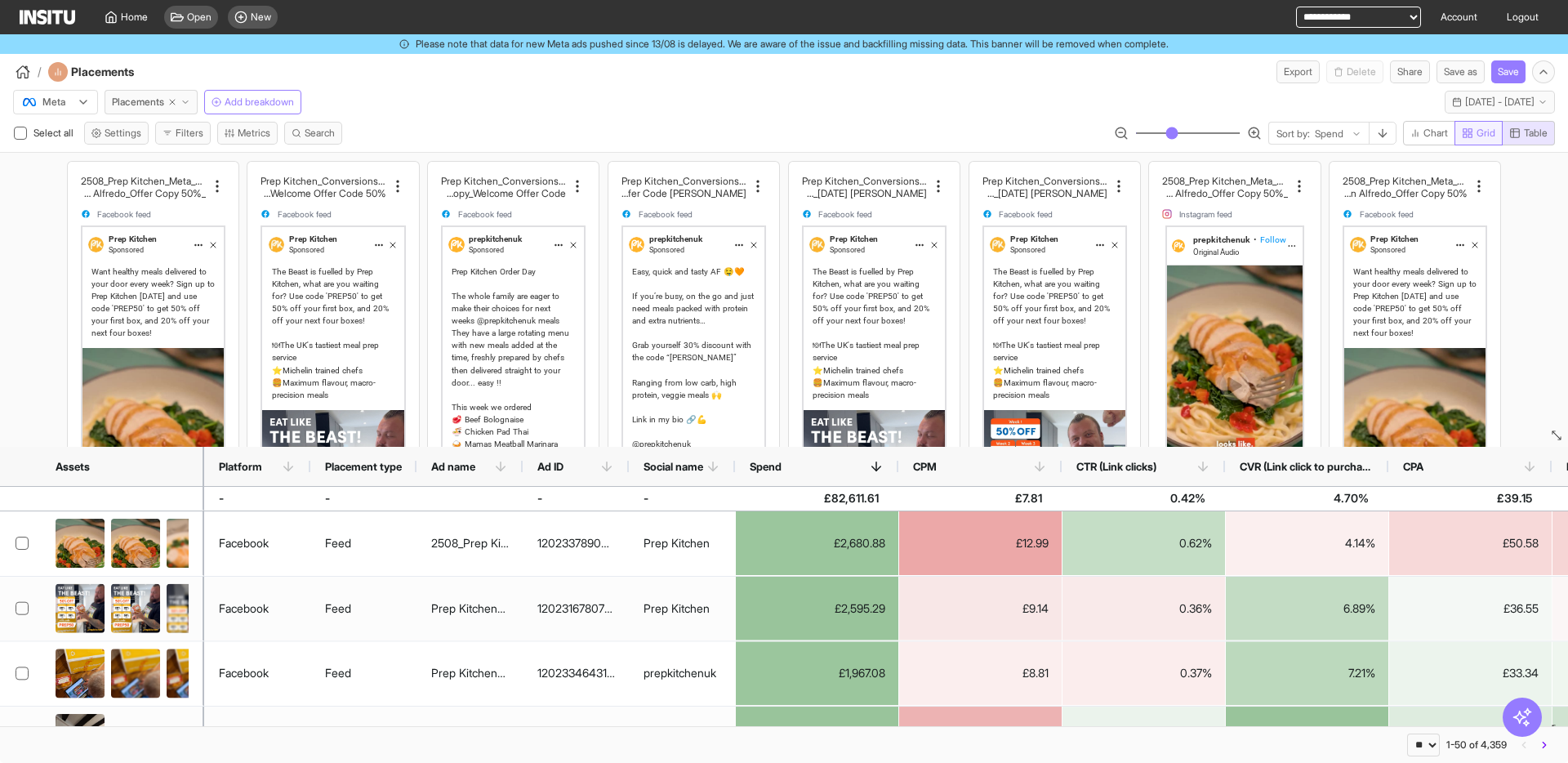
click at [1481, 140] on button "Grid" at bounding box center [1479, 133] width 48 height 25
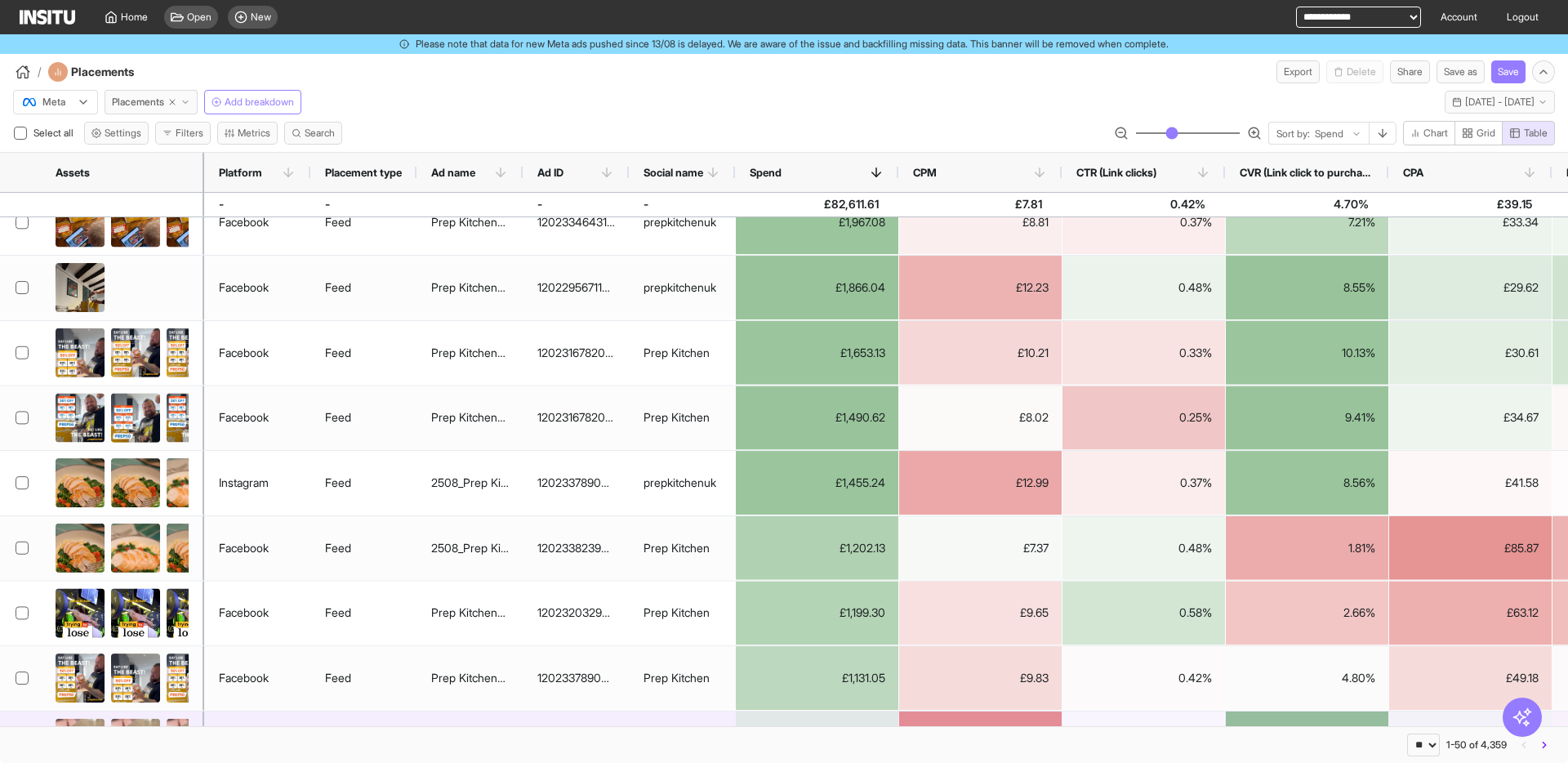
scroll to position [470, 0]
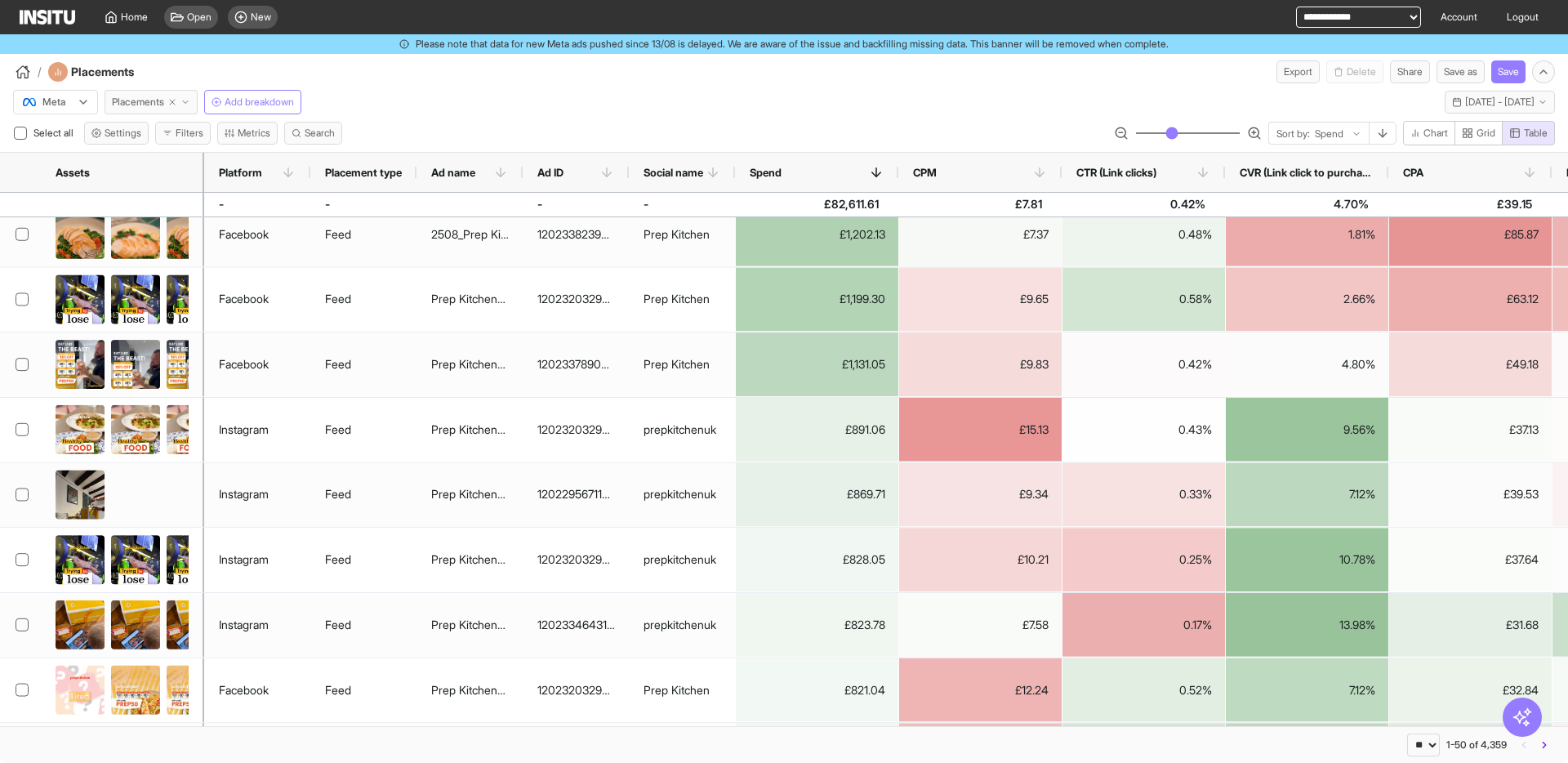
click at [161, 106] on span "Placements" at bounding box center [137, 102] width 52 height 13
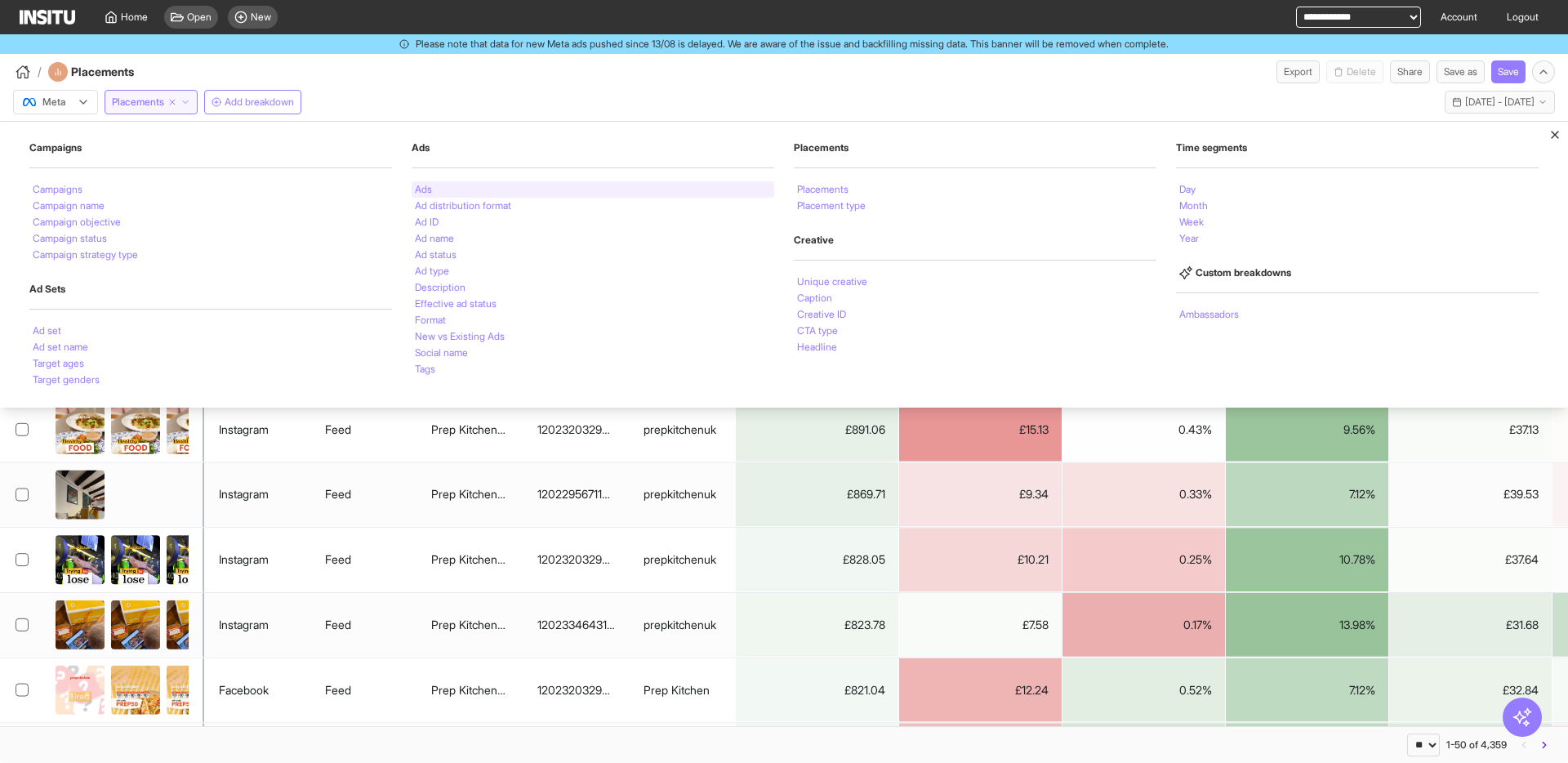
click at [422, 193] on li "Ads" at bounding box center [423, 189] width 17 height 10
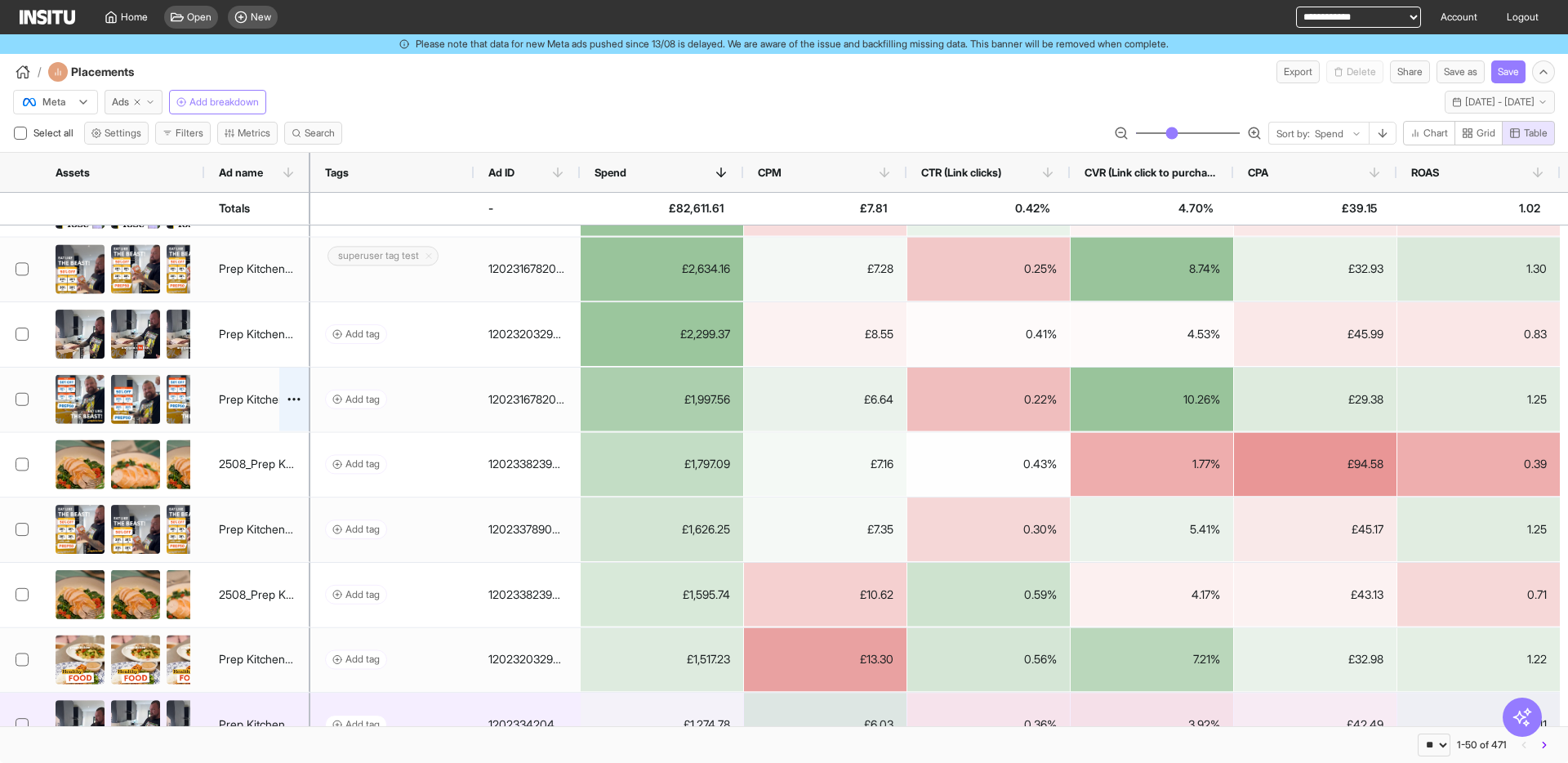
scroll to position [706, 0]
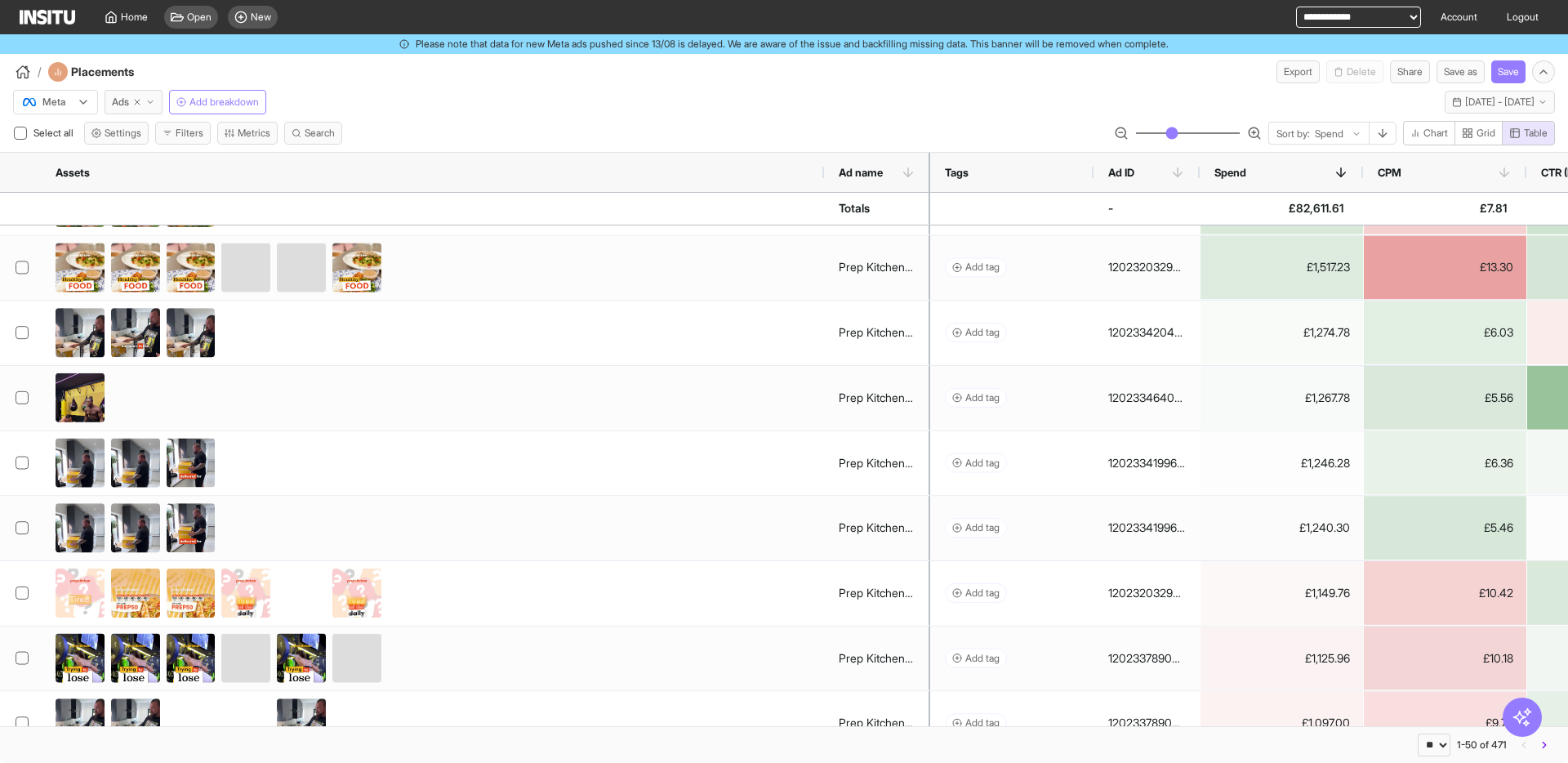
drag, startPoint x: 205, startPoint y: 166, endPoint x: 810, endPoint y: 227, distance: 608.1
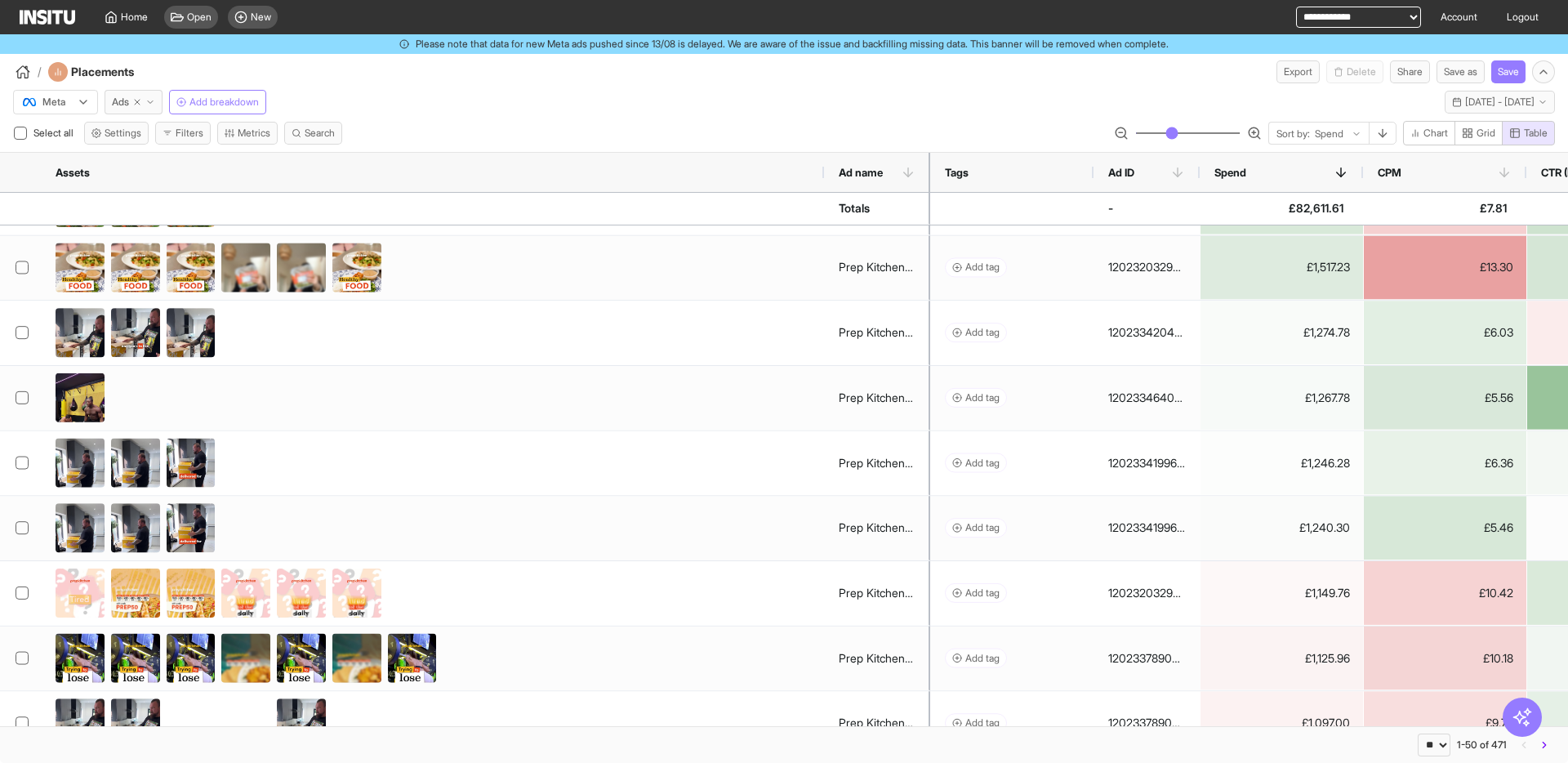
click at [844, 197] on div "Assets Ad name Tags Ad ID -" at bounding box center [784, 439] width 1568 height 573
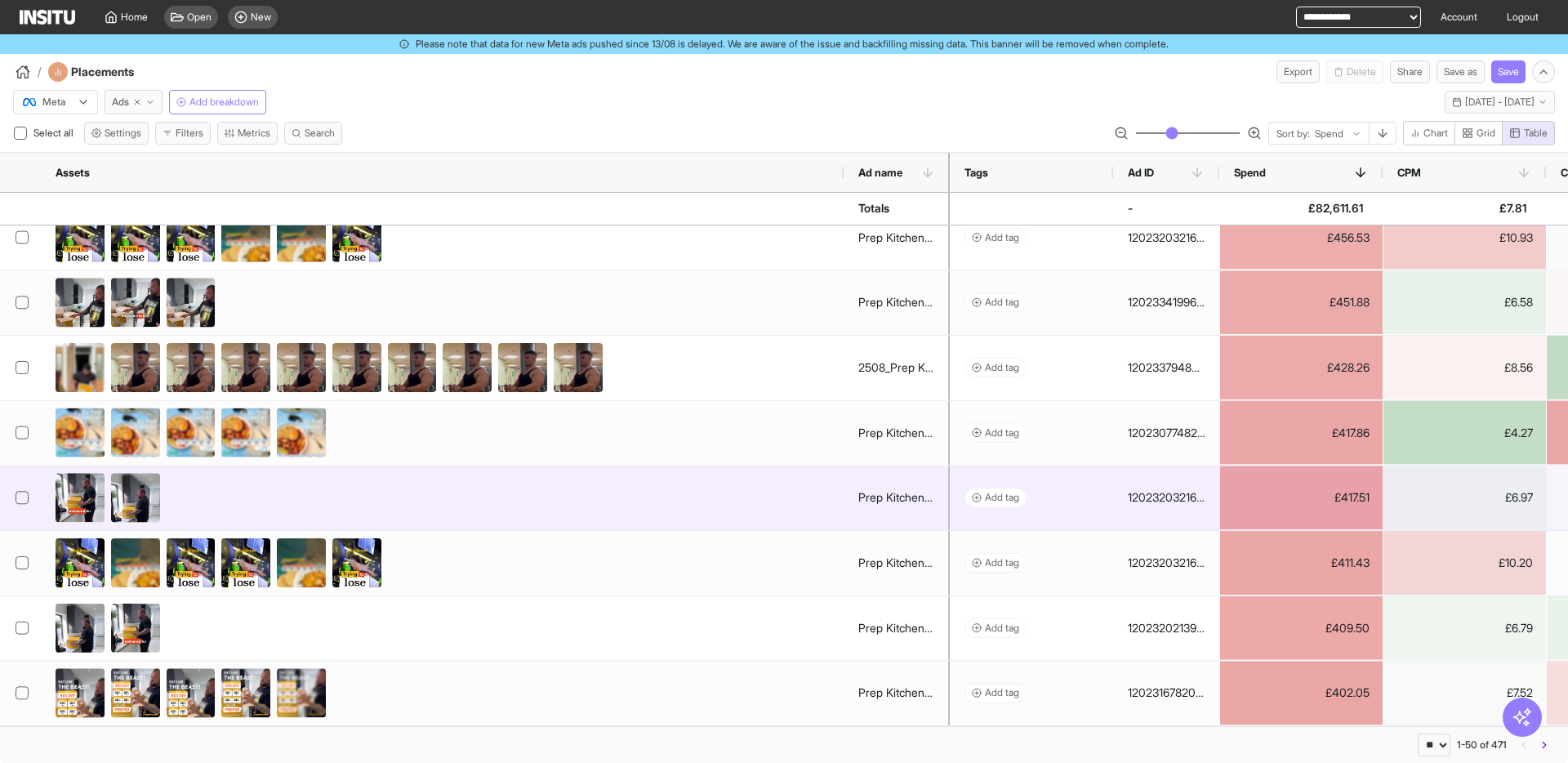
scroll to position [0, 0]
